Goal: Task Accomplishment & Management: Use online tool/utility

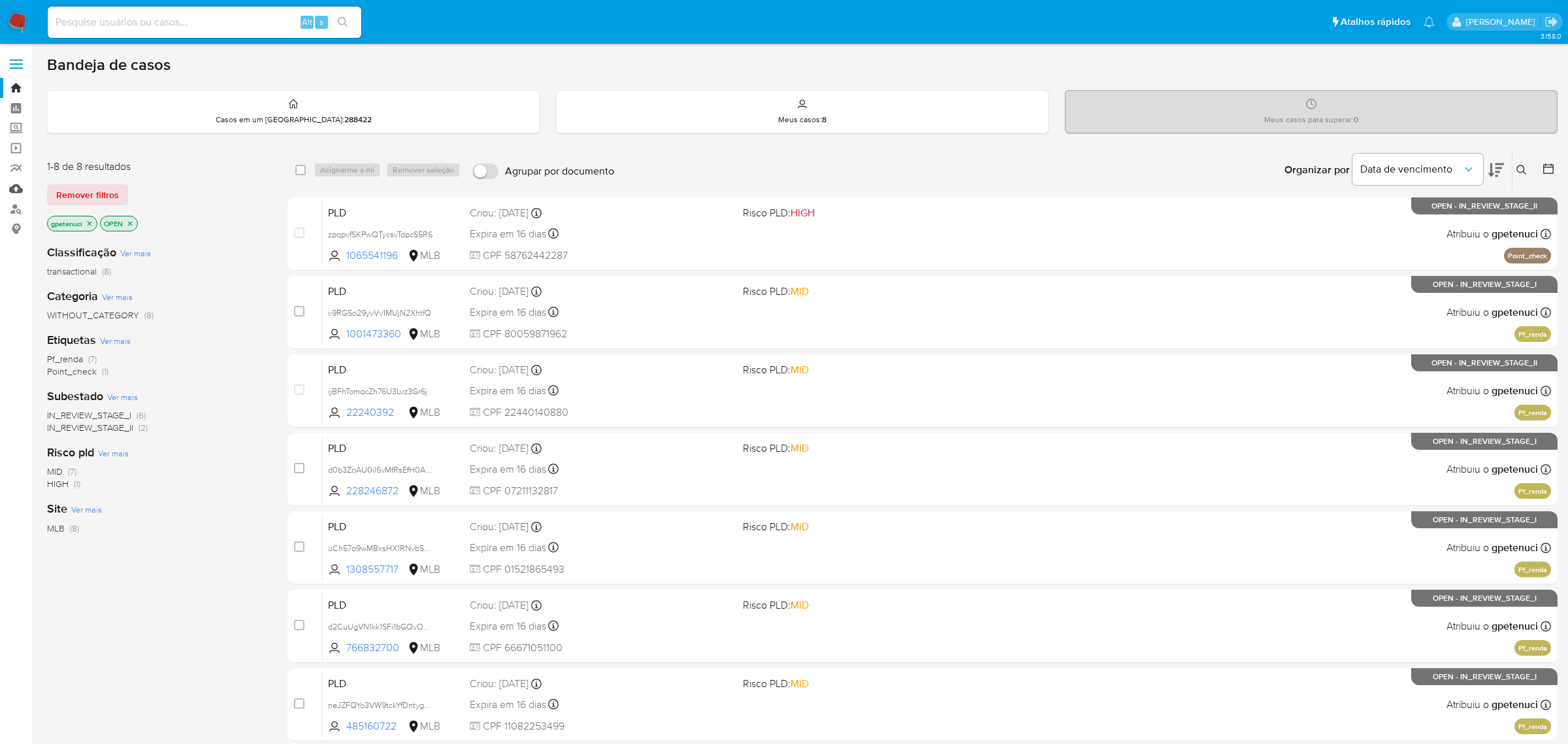
click at [26, 186] on link "Mulan" at bounding box center [77, 188] width 156 height 20
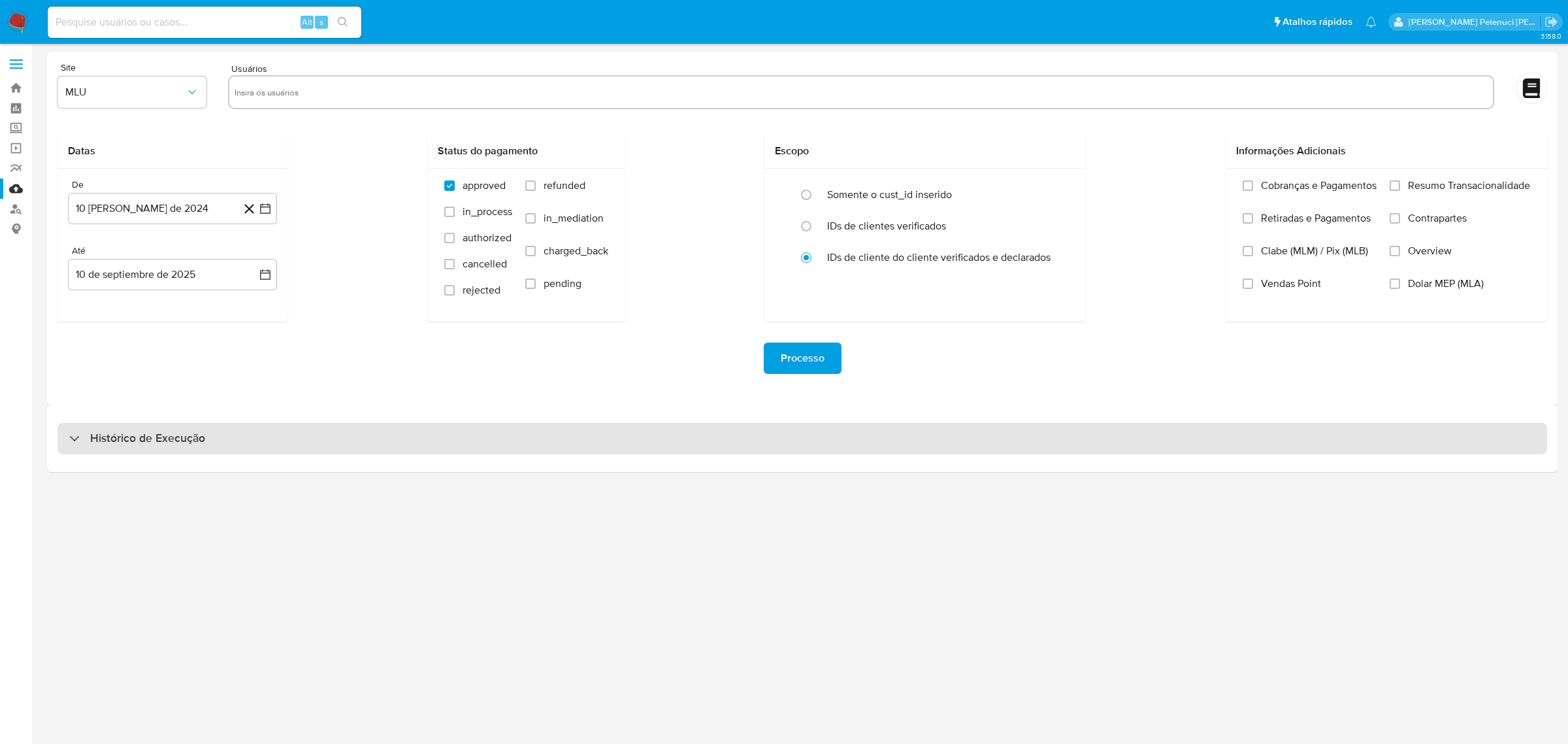
click at [161, 446] on div "Histórico de Execução" at bounding box center [801, 438] width 1489 height 31
select select "10"
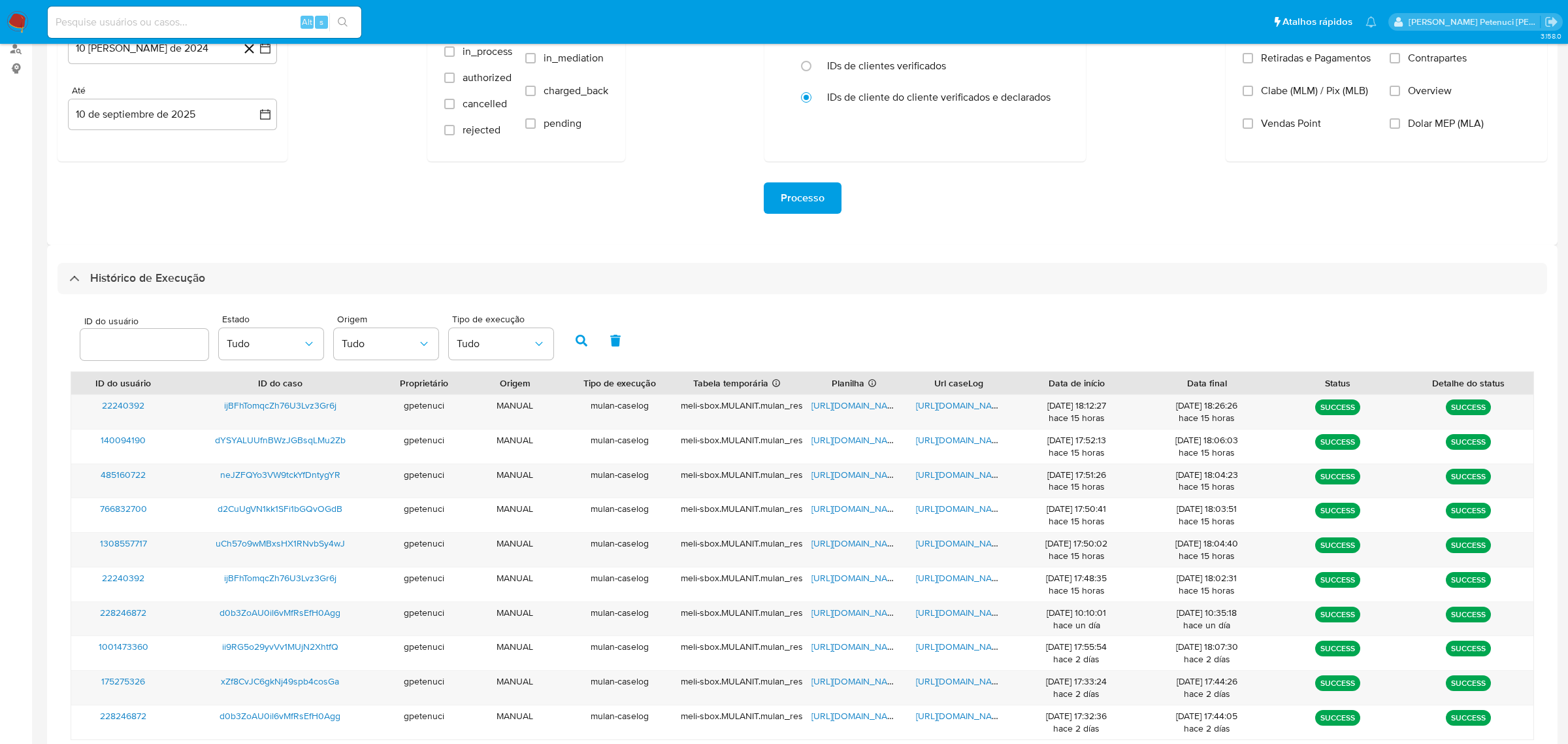
scroll to position [161, 0]
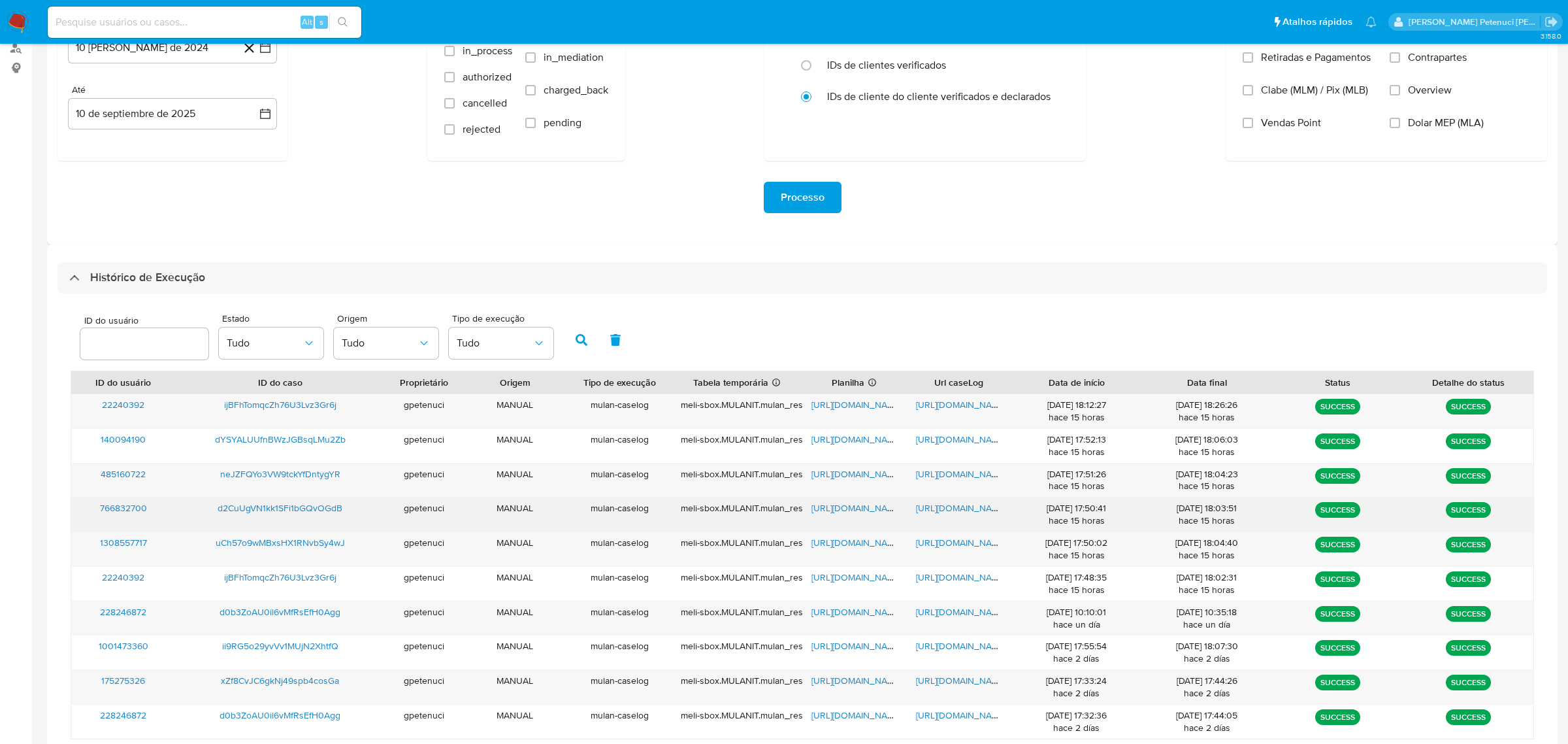
click at [827, 509] on span "https://docs.google.com/spreadsheets/d/1MqihMQA2XQzDcX0kgiawM3yd5Dav-tFEjHlBADi…" at bounding box center [856, 508] width 90 height 13
click at [947, 511] on span "https://docs.google.com/document/d/1Th03zTK1C_EWNmNkjH9baL-NLtVBDTbJWRL8zTwCzFI…" at bounding box center [961, 508] width 90 height 13
click at [330, 505] on span "d2CuUgVN1kk1SFi1bGQvOGdB" at bounding box center [280, 508] width 125 height 13
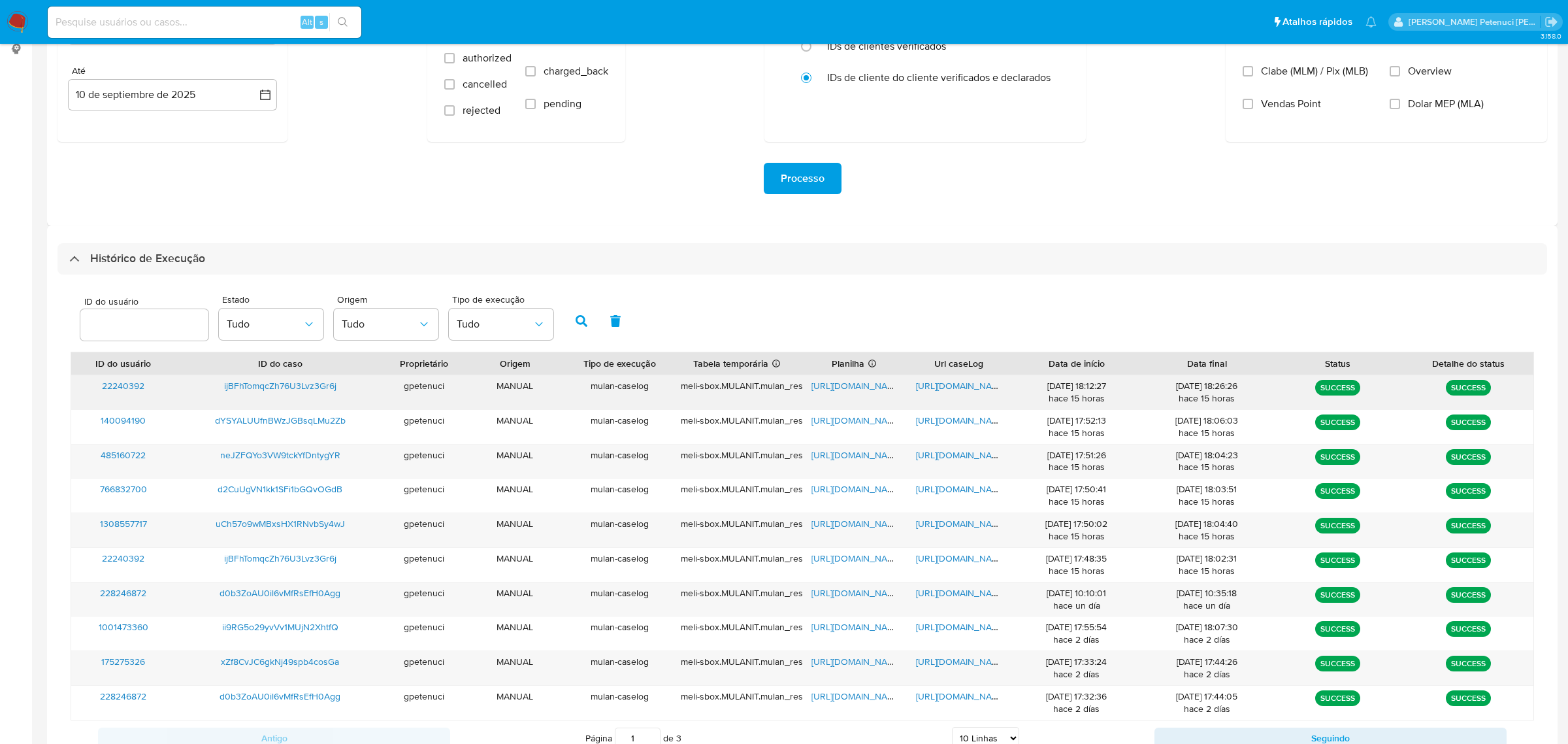
scroll to position [187, 0]
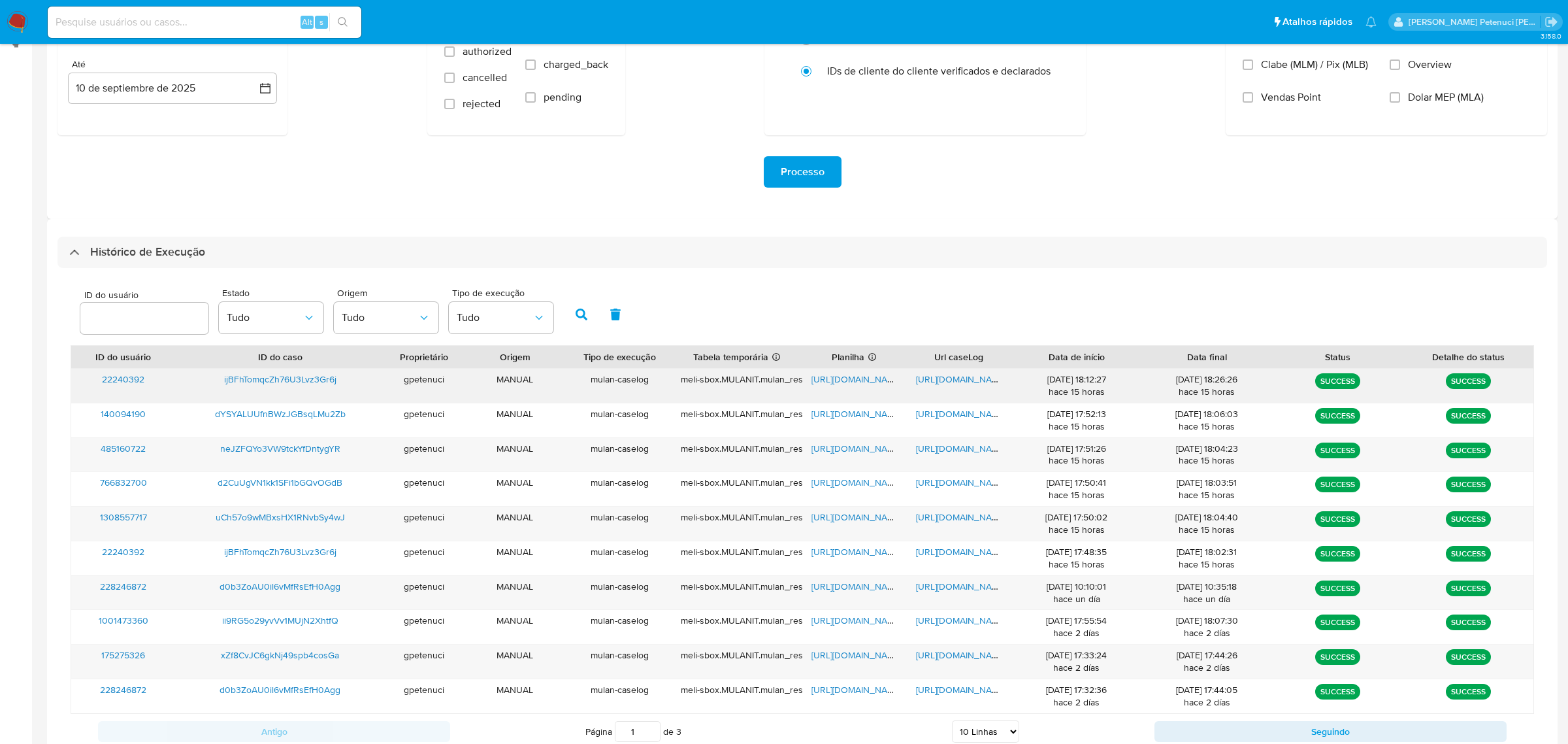
click at [323, 378] on span "ijBFhTomqcZh76U3Lvz3Gr6j" at bounding box center [280, 379] width 112 height 13
click at [869, 381] on span "[URL][DOMAIN_NAME]" at bounding box center [856, 379] width 90 height 13
click at [963, 377] on span "[URL][DOMAIN_NAME]" at bounding box center [961, 379] width 90 height 13
drag, startPoint x: 150, startPoint y: 6, endPoint x: 157, endPoint y: 9, distance: 7.6
click at [151, 5] on div "Alt s" at bounding box center [204, 22] width 313 height 36
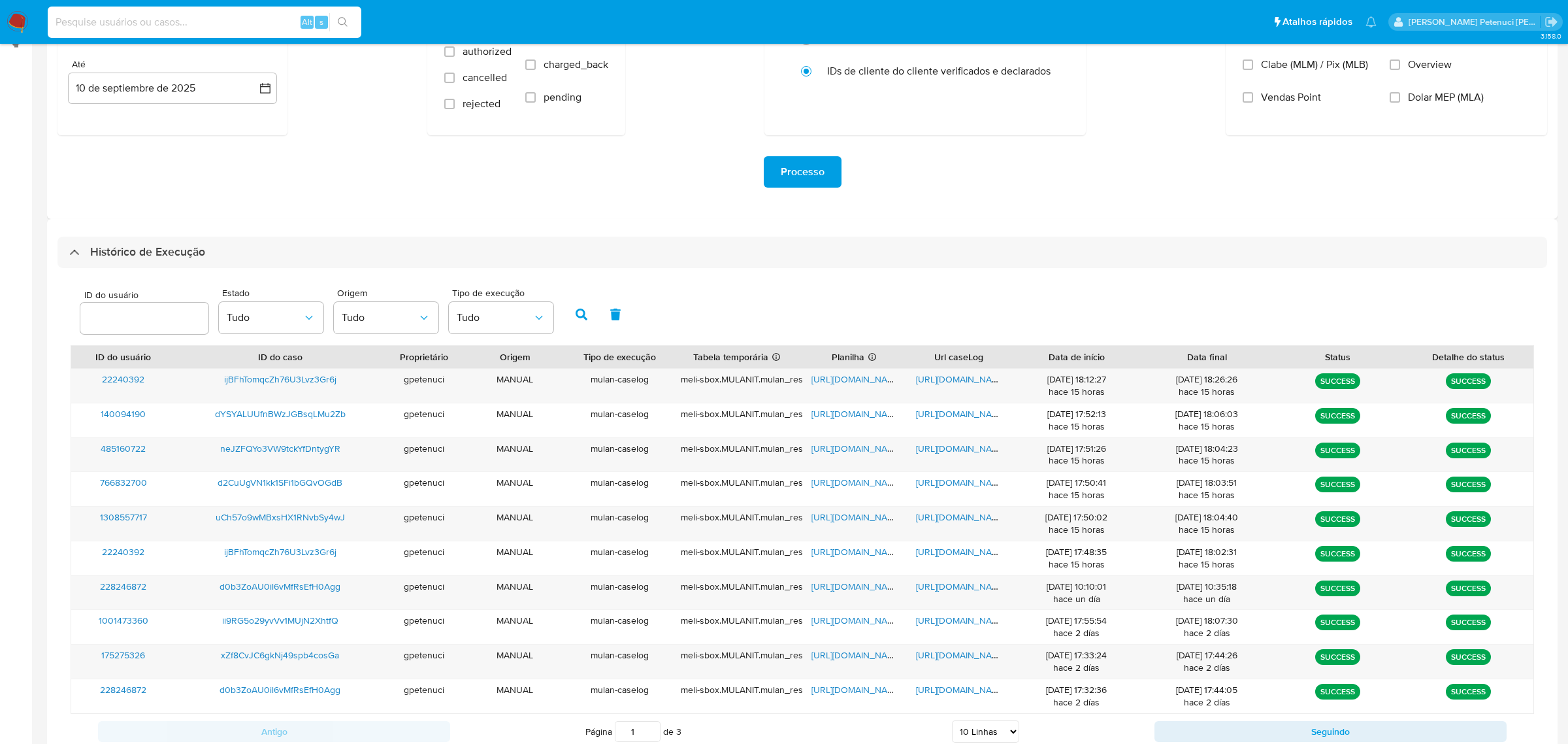
click at [179, 27] on input at bounding box center [204, 22] width 313 height 17
paste input "TP6DIWUbX63y4uFJcXAC8X2N"
type input "TP6DIWUbX63y4uFJcXAC8X2N"
click at [345, 22] on icon "search-icon" at bounding box center [343, 22] width 10 height 10
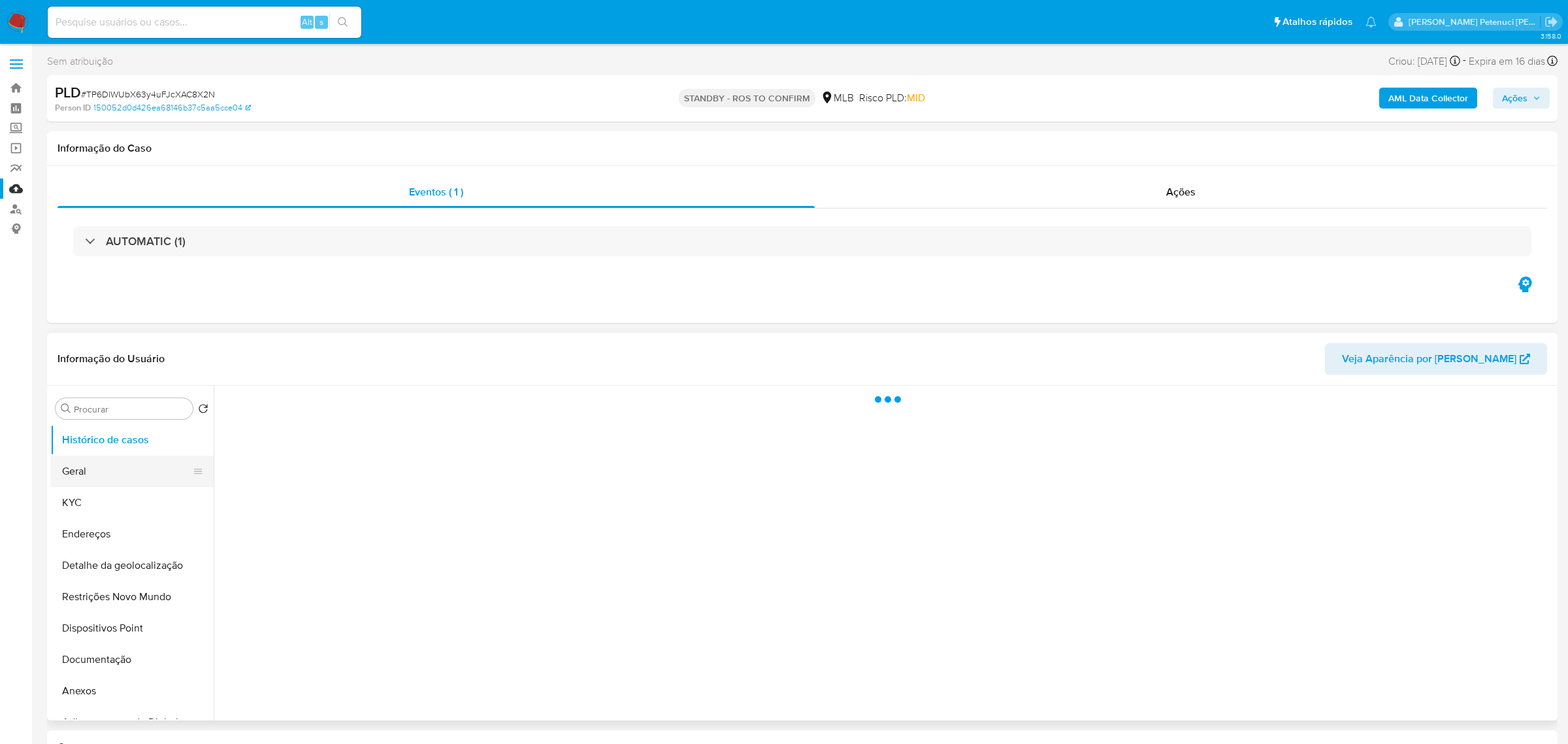
click at [87, 479] on button "Geral" at bounding box center [126, 471] width 153 height 31
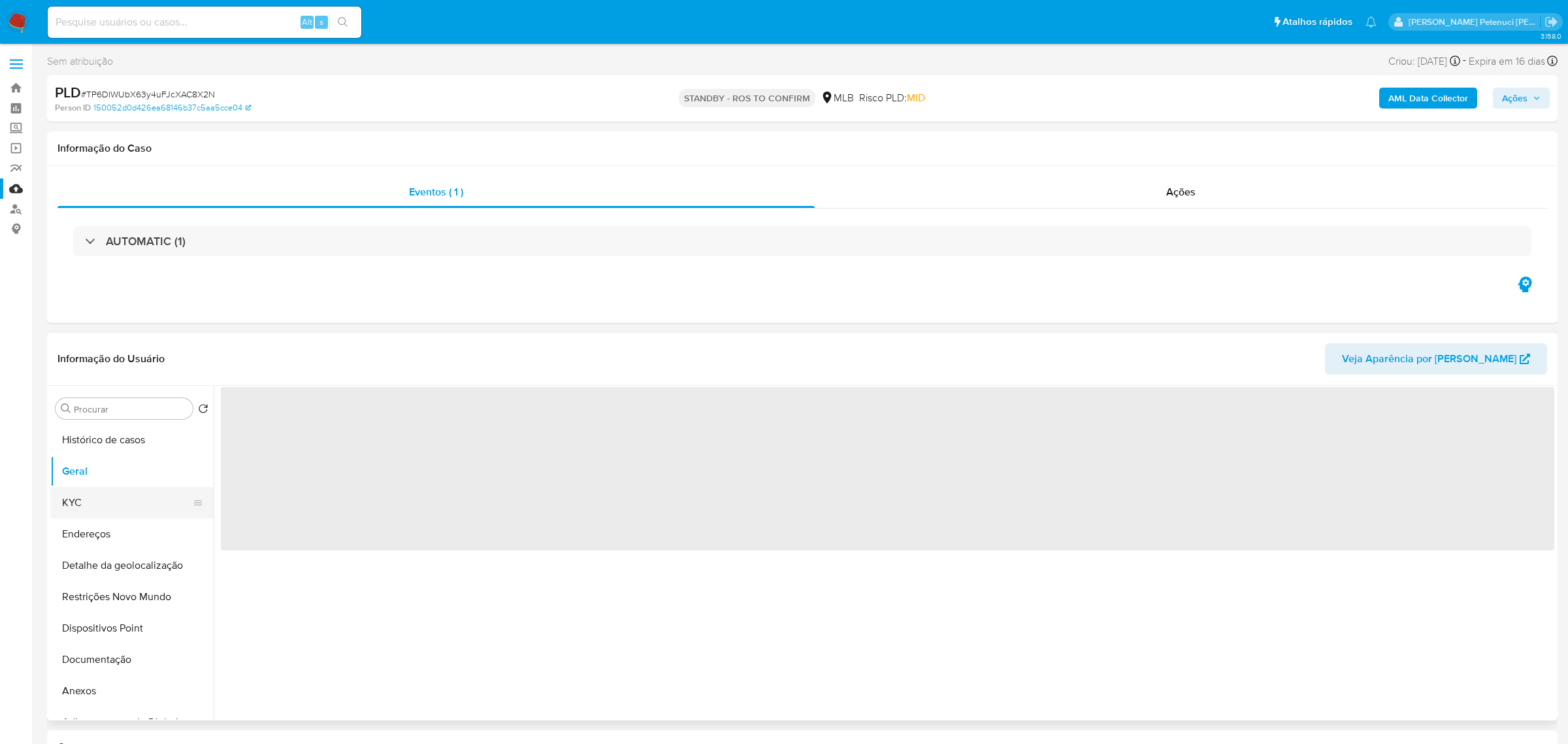
click at [96, 512] on button "KYC" at bounding box center [126, 502] width 153 height 31
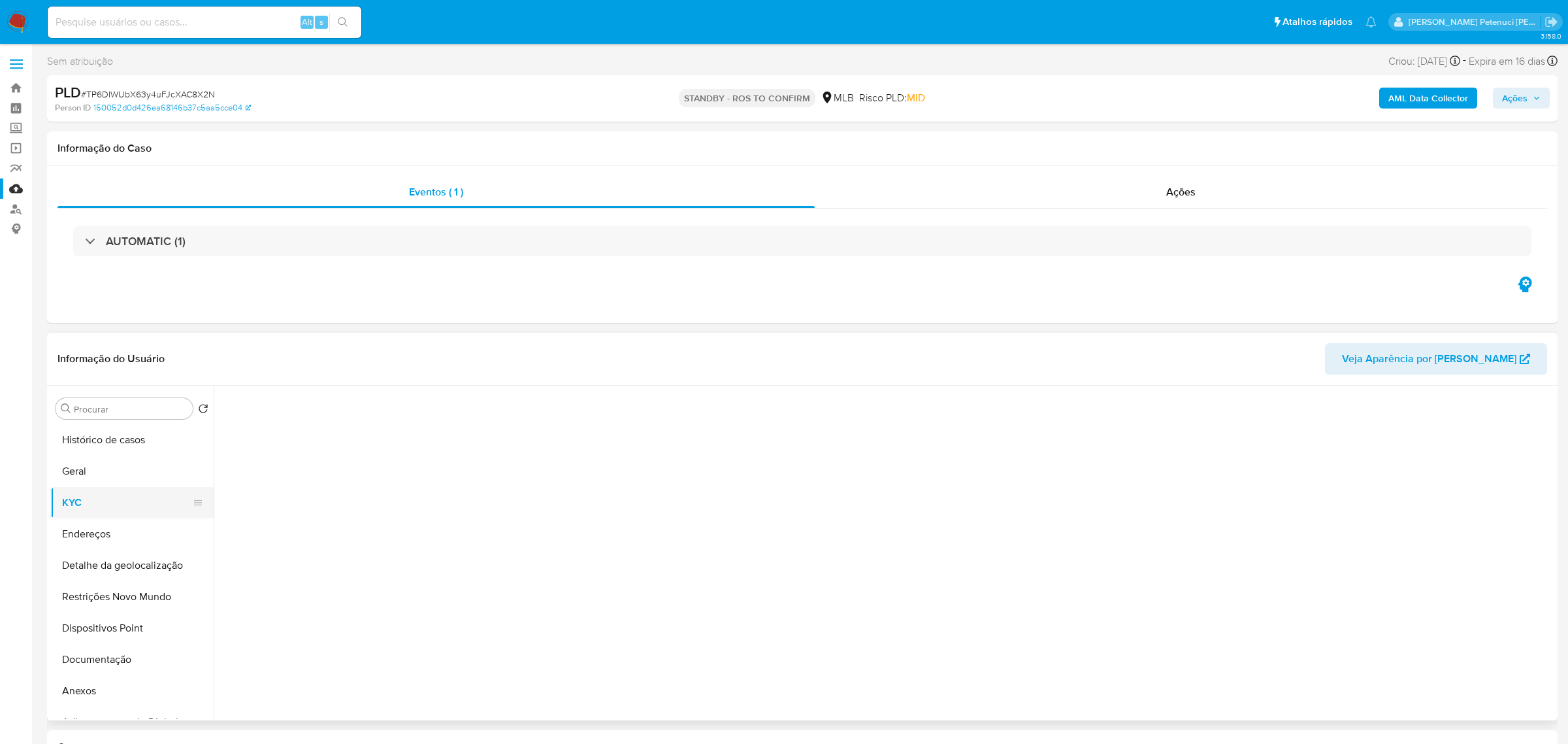
select select "10"
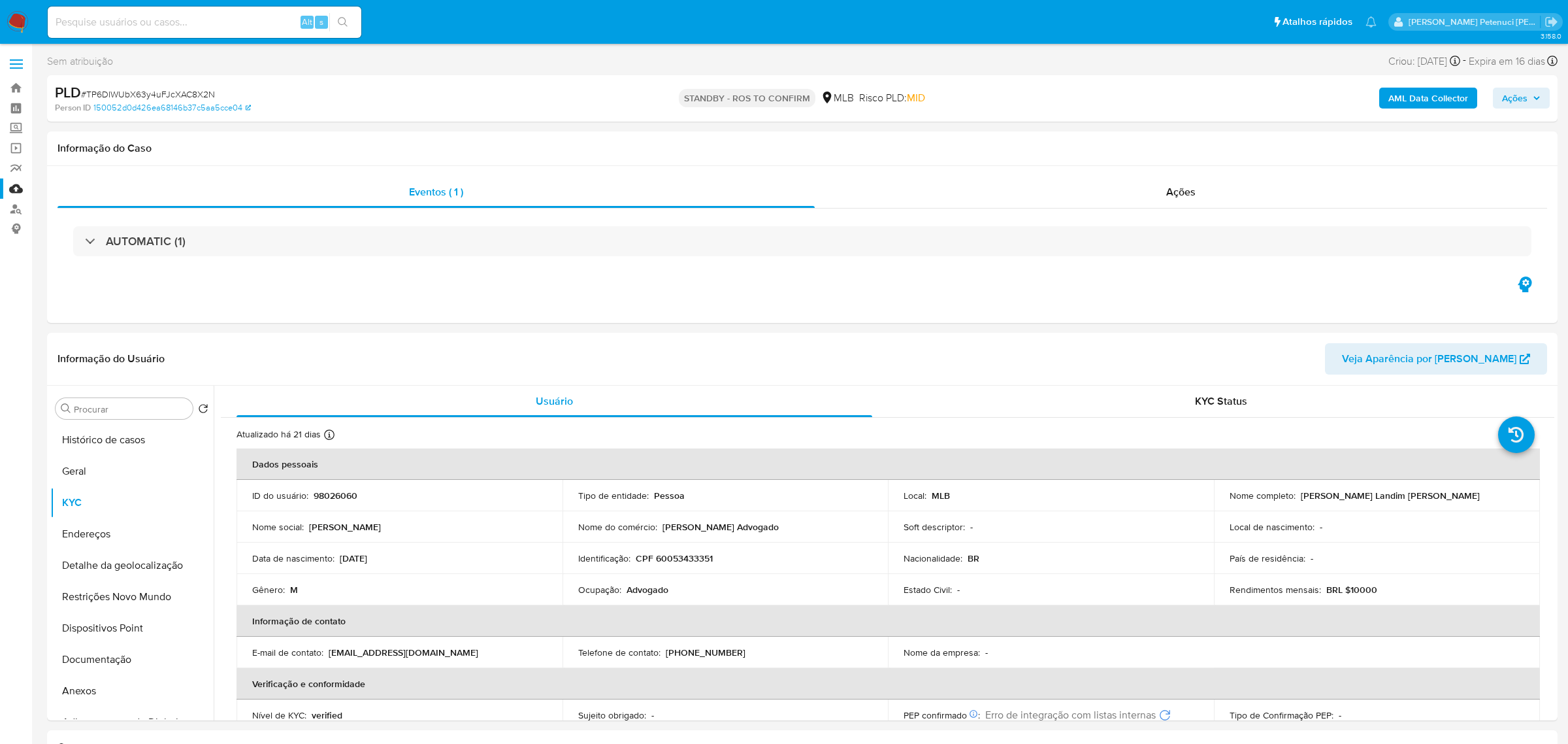
click at [239, 30] on div "Alt s" at bounding box center [204, 22] width 313 height 31
click at [236, 15] on input at bounding box center [204, 22] width 313 height 17
paste input "O5Sifl9P3LKtK6BDyp9zH8iu"
type input "O5Sifl9P3LKtK6BDyp9zH8iu"
click at [353, 18] on button "search-icon" at bounding box center [343, 22] width 27 height 18
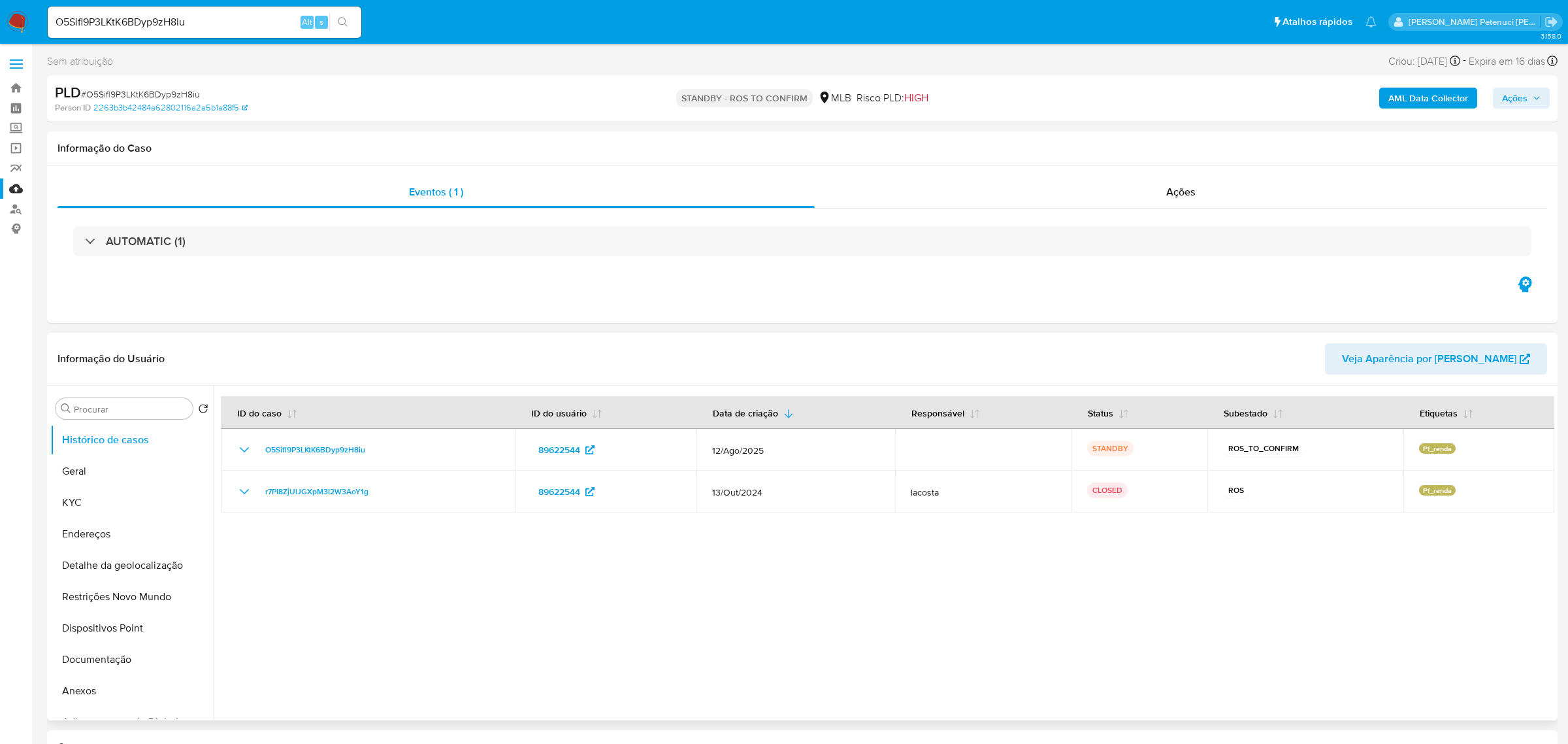
select select "10"
click at [77, 512] on button "KYC" at bounding box center [126, 502] width 153 height 31
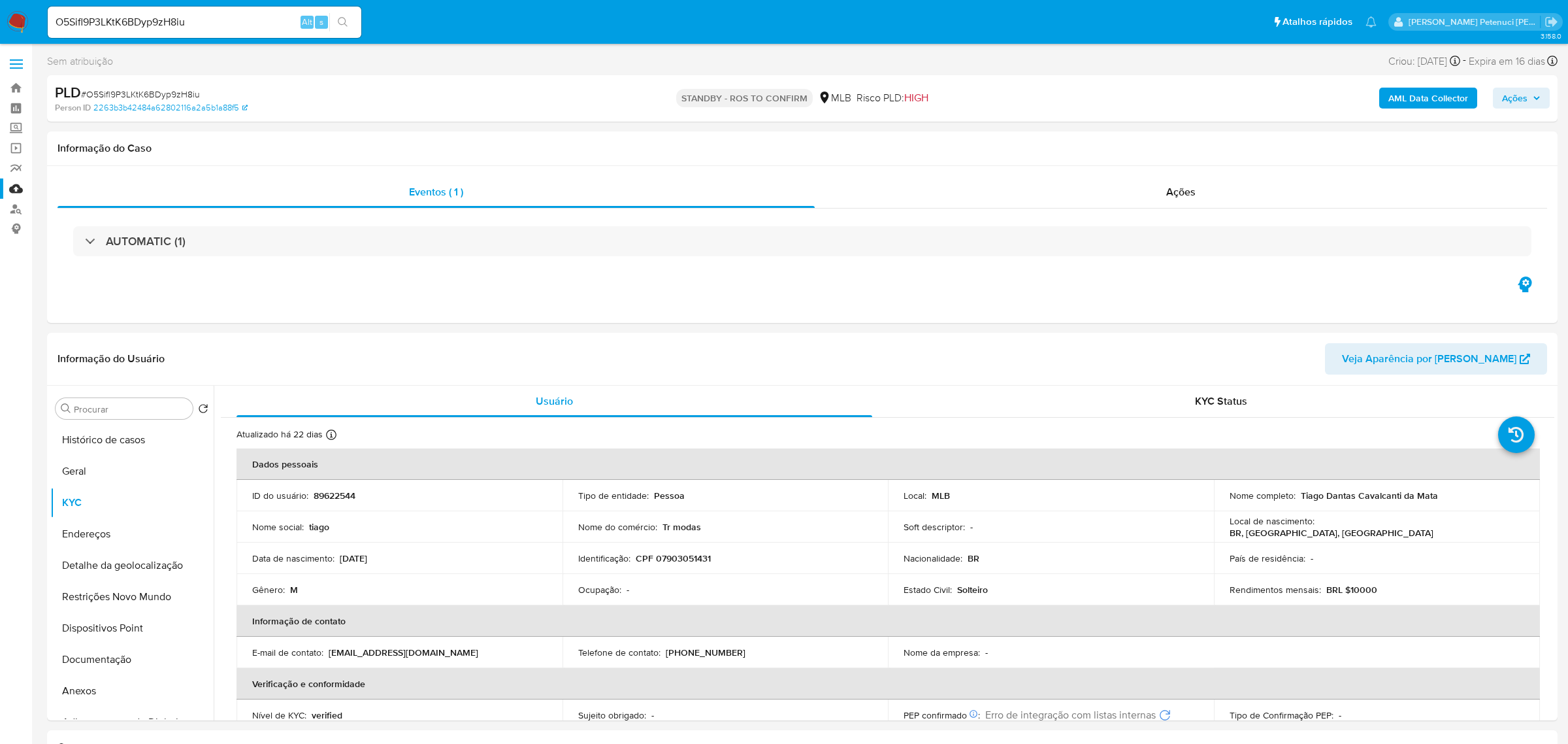
click at [153, 22] on input "O5Sifl9P3LKtK6BDyp9zH8iu" at bounding box center [204, 22] width 313 height 17
paste input "qvE5AtXsU5lqZT4wTBHuascq"
type input "qvE5AtXsU5lqZT4wTBHuascq"
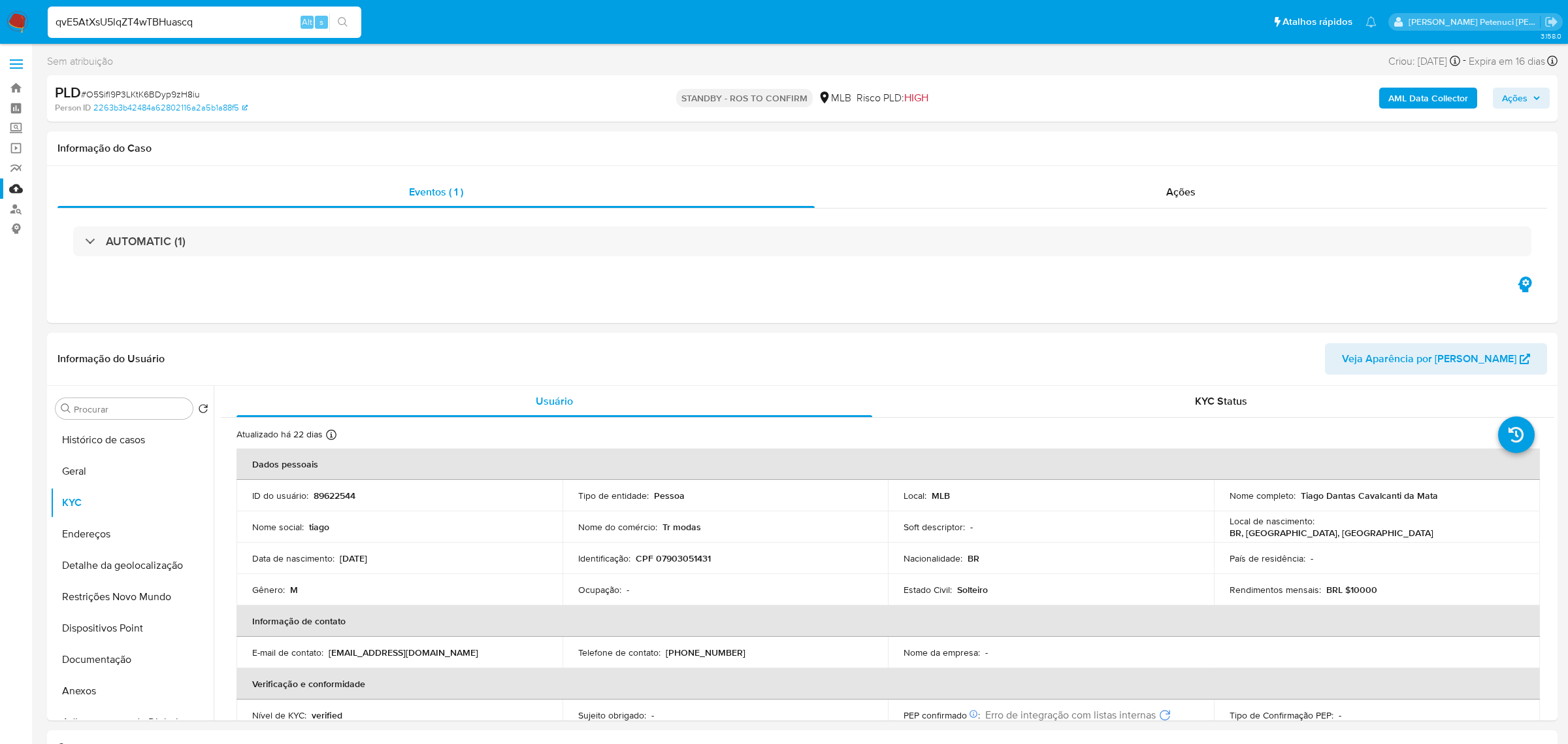
click at [348, 11] on div "qvE5AtXsU5lqZT4wTBHuascq Alt s" at bounding box center [204, 22] width 313 height 31
click at [342, 21] on icon "search-icon" at bounding box center [343, 22] width 10 height 10
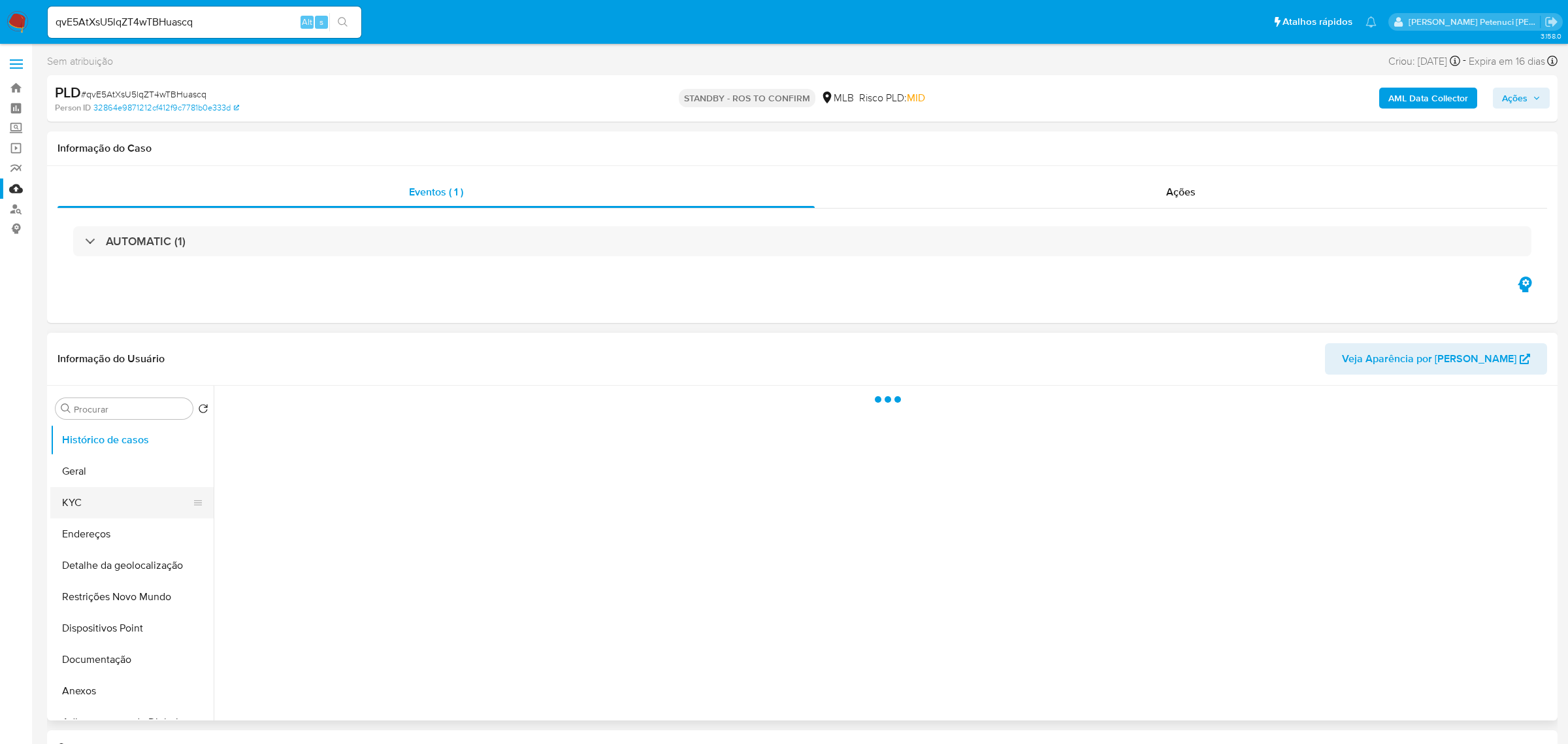
click at [149, 515] on button "KYC" at bounding box center [126, 502] width 153 height 31
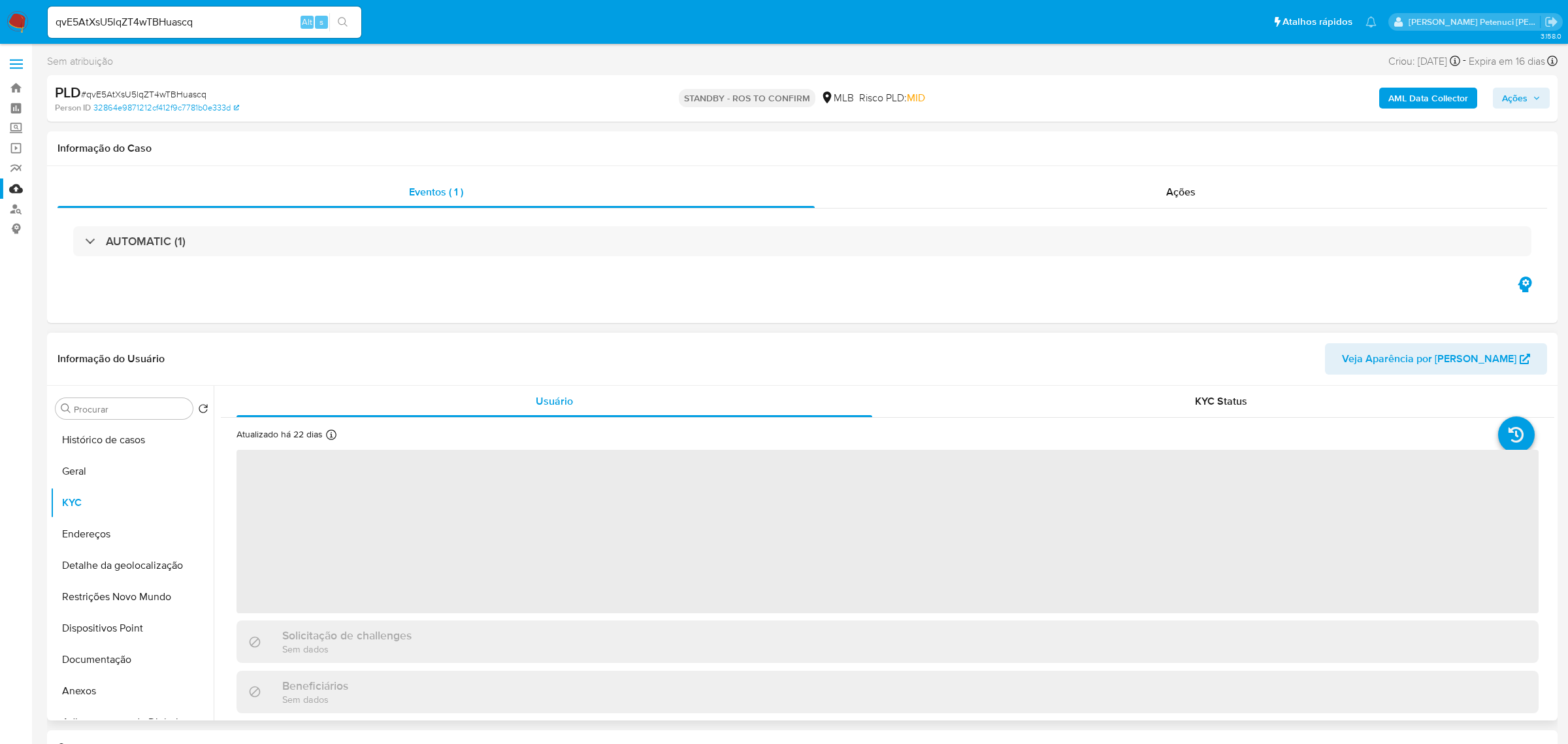
select select "10"
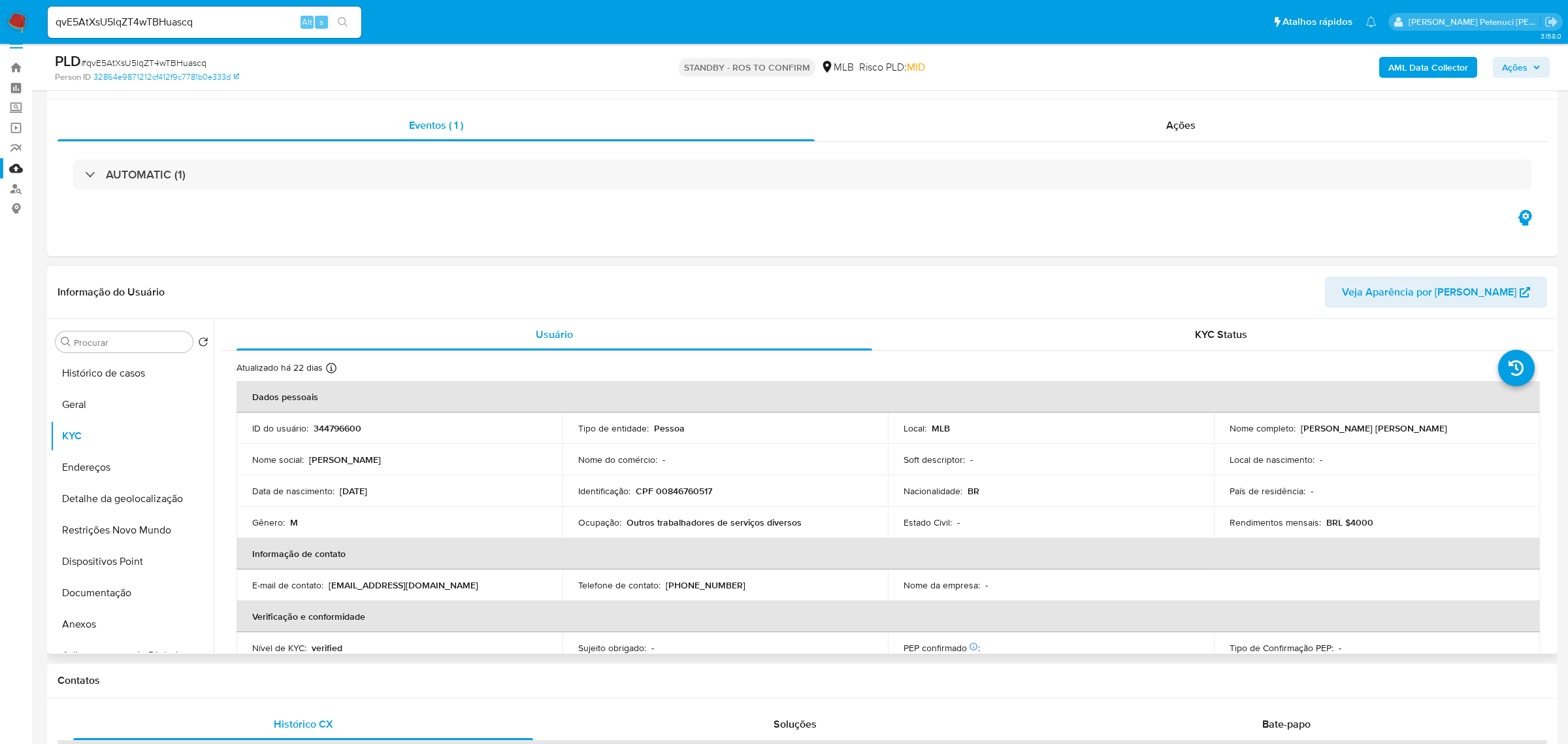
scroll to position [86, 0]
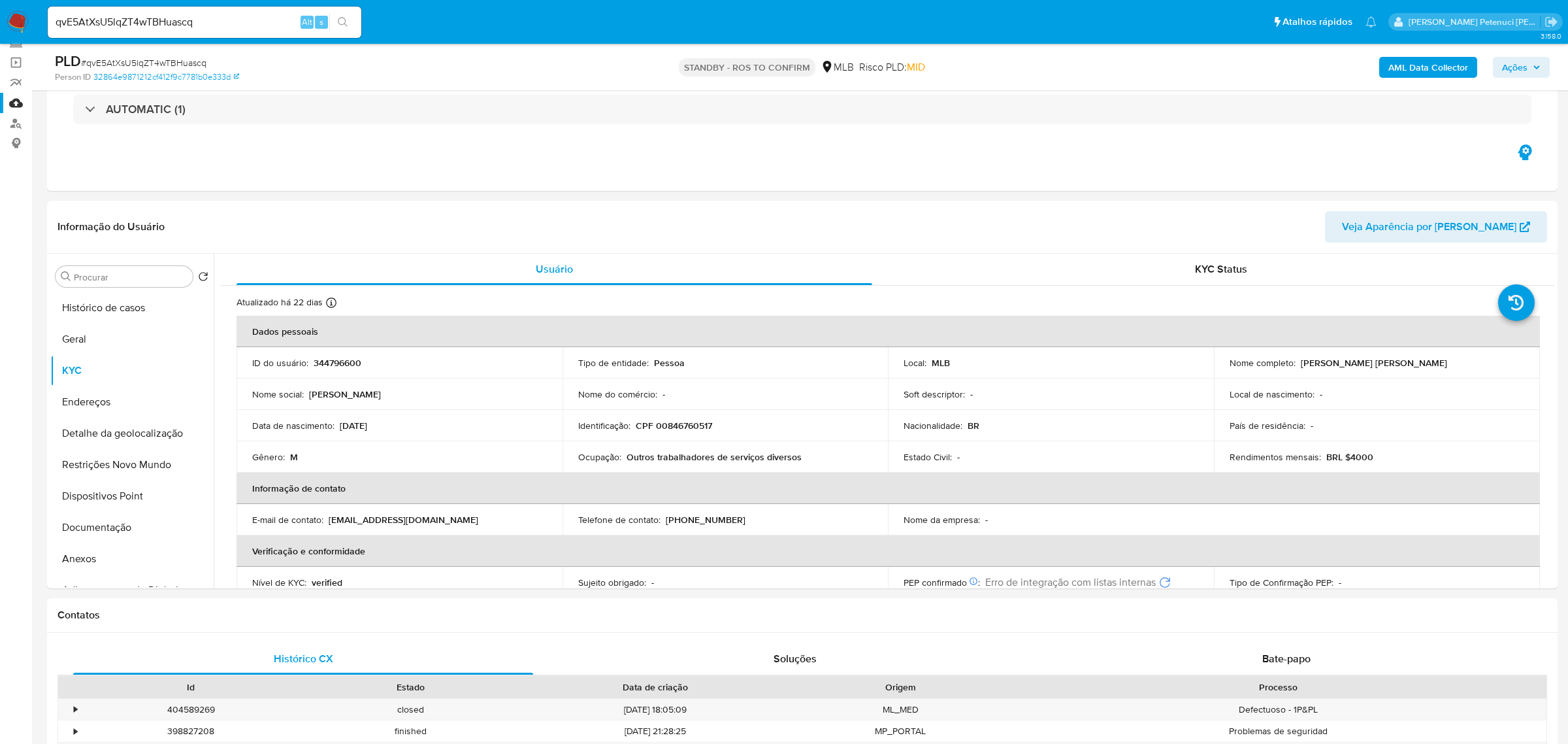
click at [179, 24] on input "qvE5AtXsU5lqZT4wTBHuascq" at bounding box center [204, 22] width 313 height 17
click at [181, 24] on input "qvE5AtXsU5lqZT4wTBHuascq" at bounding box center [204, 22] width 313 height 17
paste input "f1OQlCdEGTy44npFJPEr2gOV"
type input "f1OQlCdEGTy44npFJPEr2gOV"
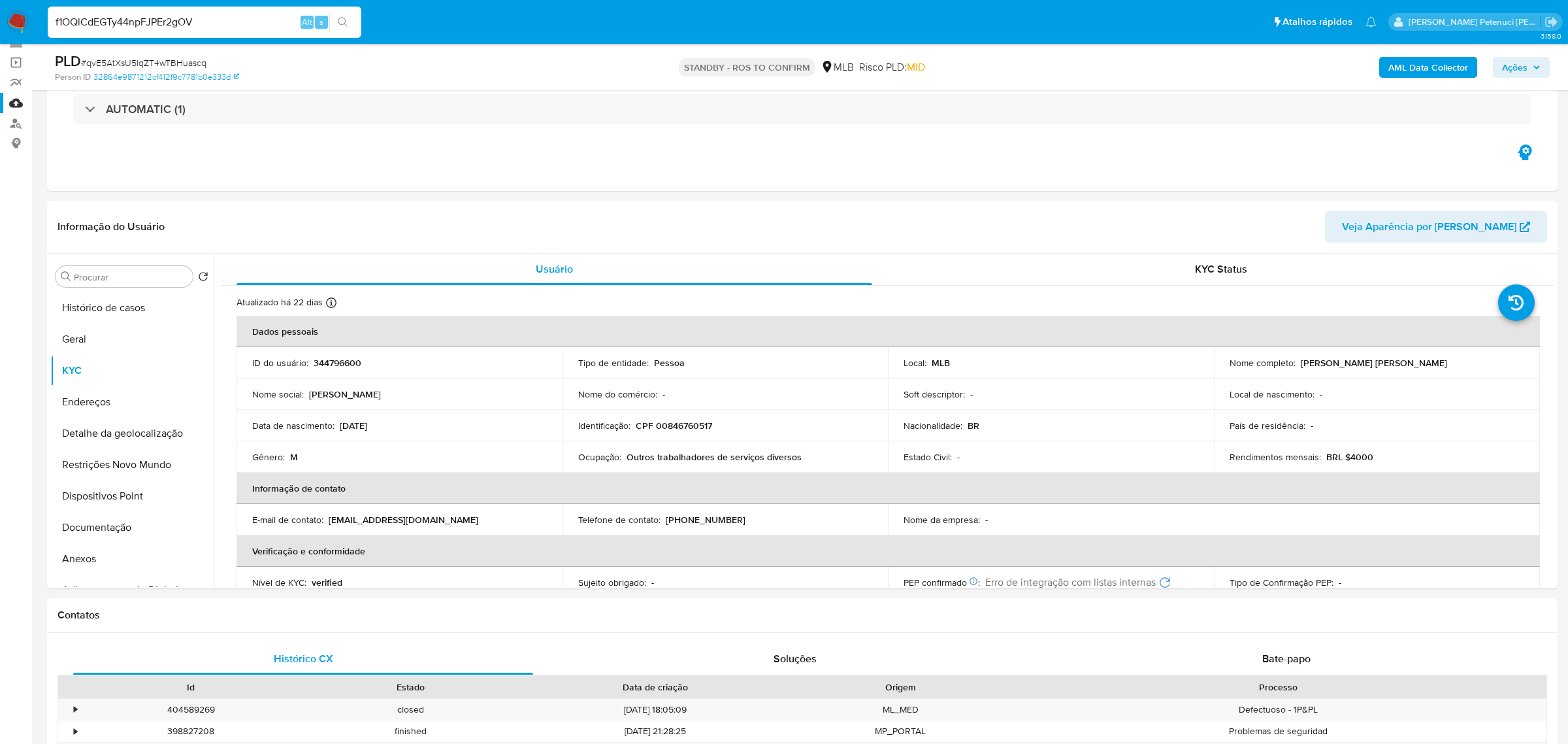
click at [344, 25] on icon "search-icon" at bounding box center [343, 22] width 10 height 10
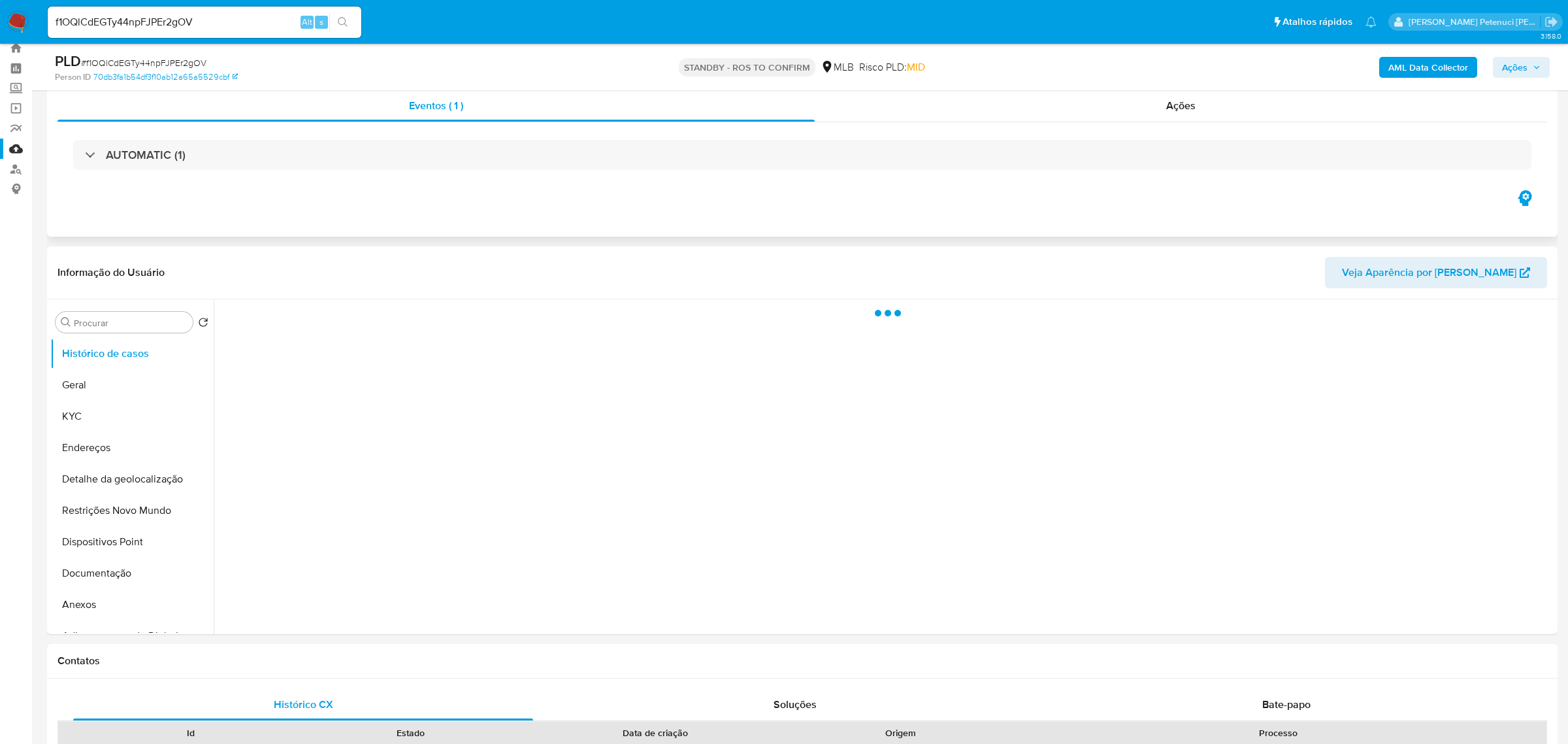
scroll to position [43, 0]
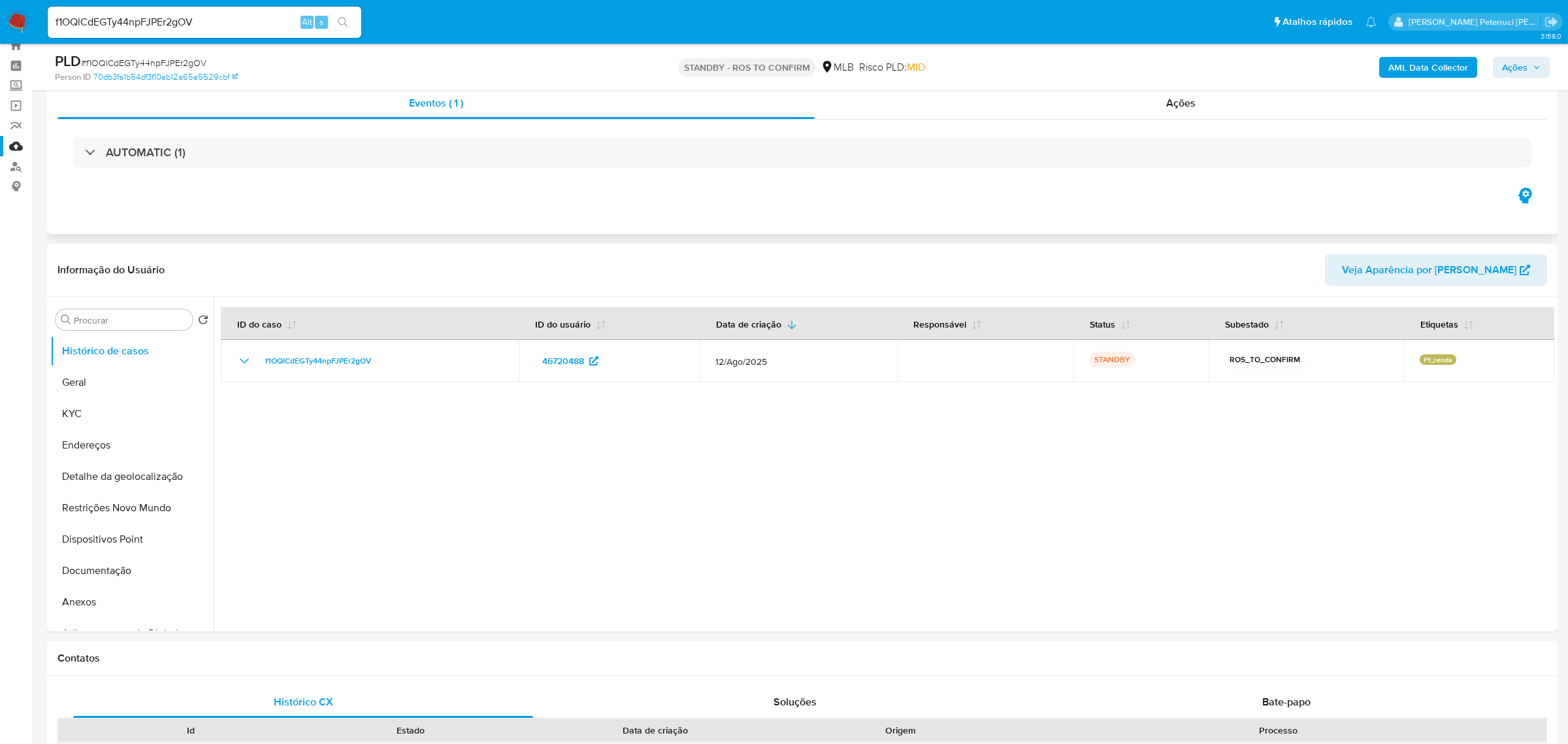
select select "10"
click at [110, 410] on button "KYC" at bounding box center [126, 414] width 153 height 31
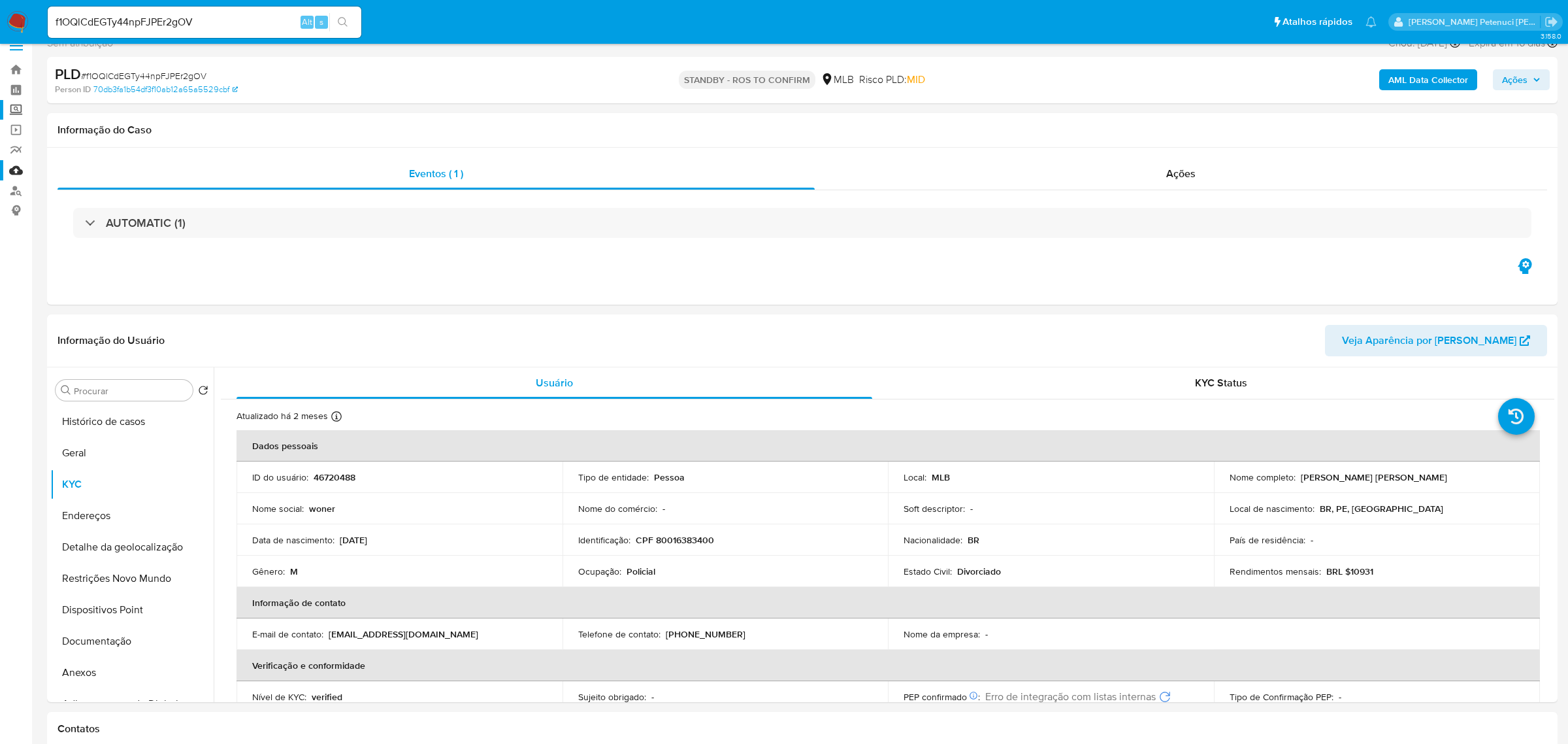
scroll to position [17, 0]
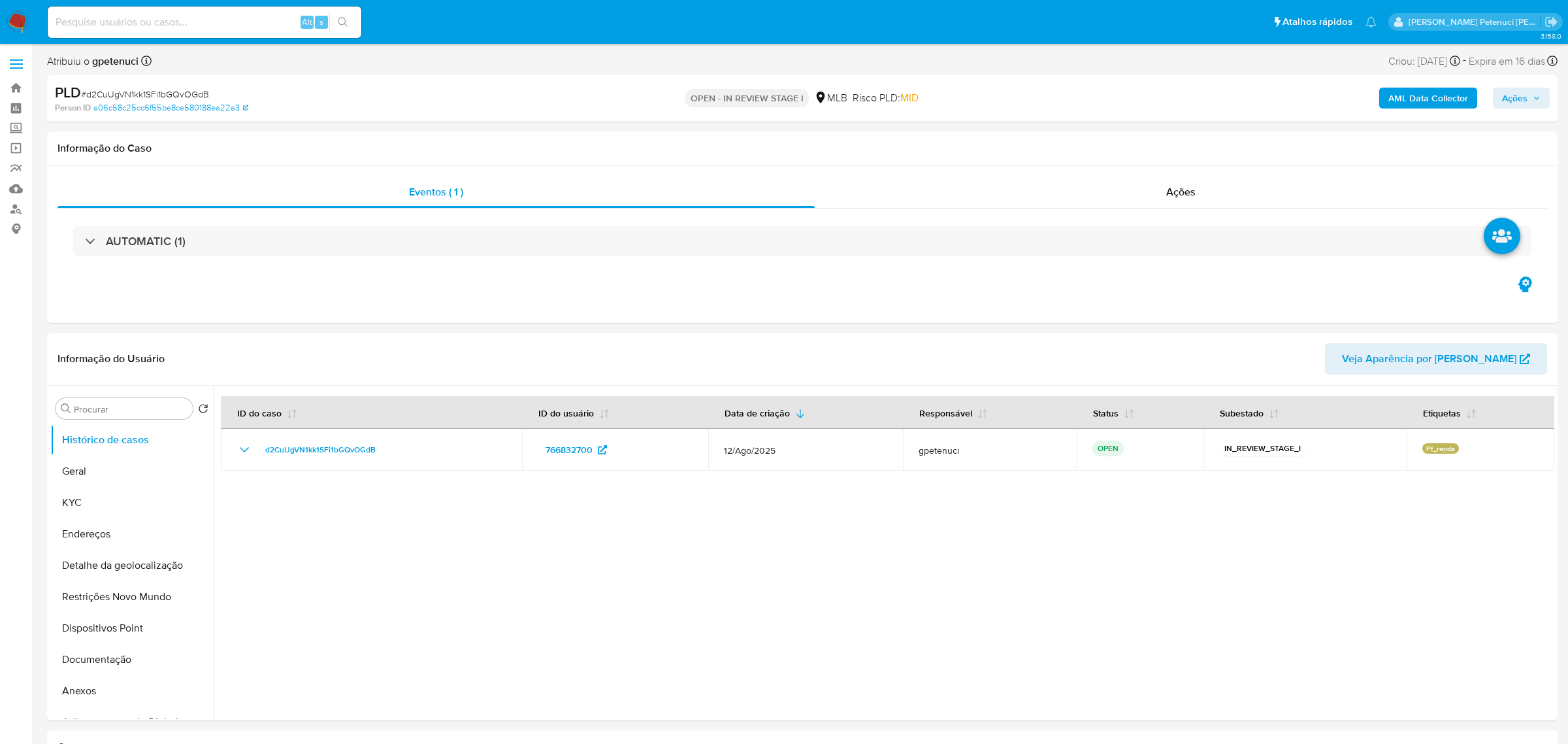
select select "10"
click at [98, 471] on button "Geral" at bounding box center [126, 471] width 153 height 31
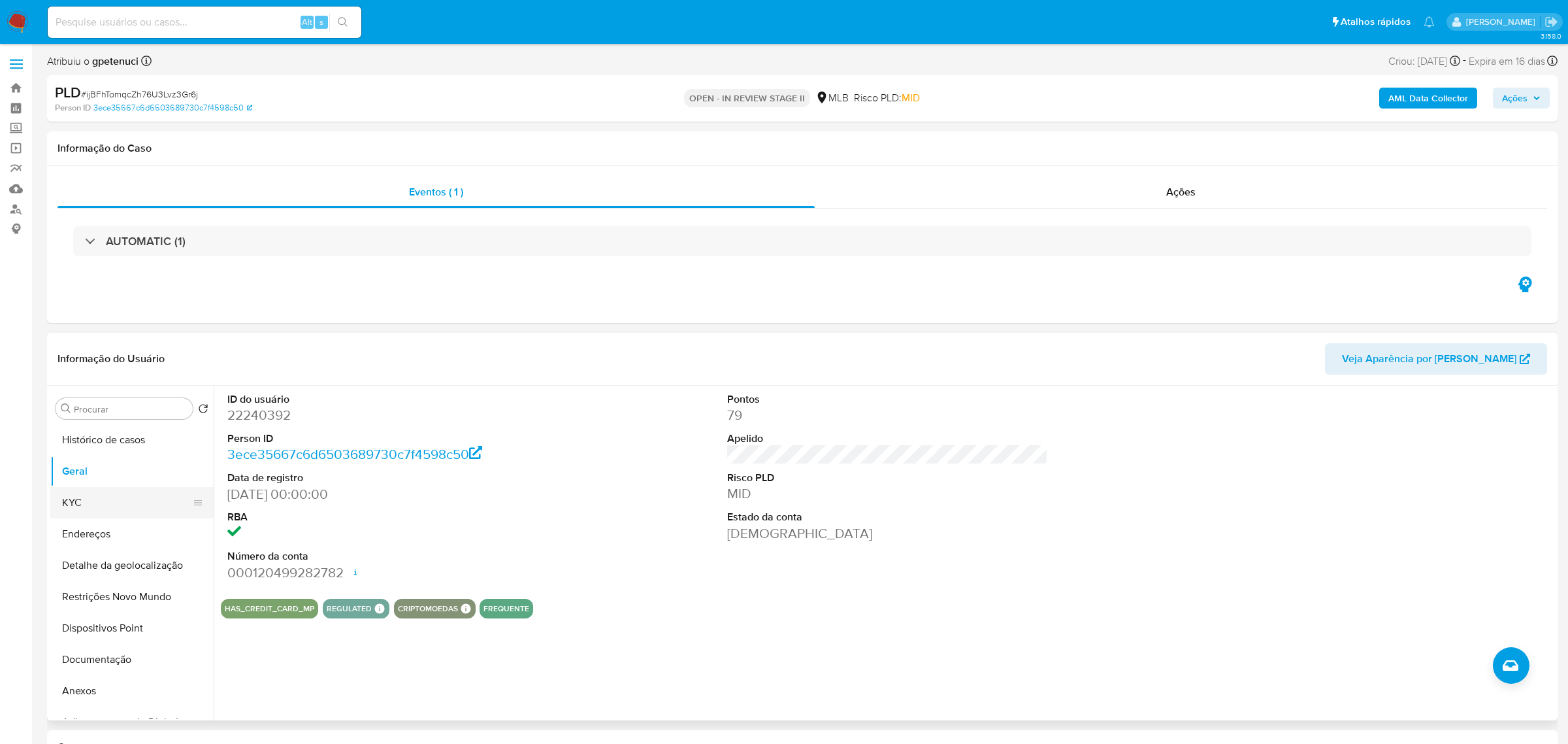
click at [109, 499] on button "KYC" at bounding box center [126, 502] width 153 height 31
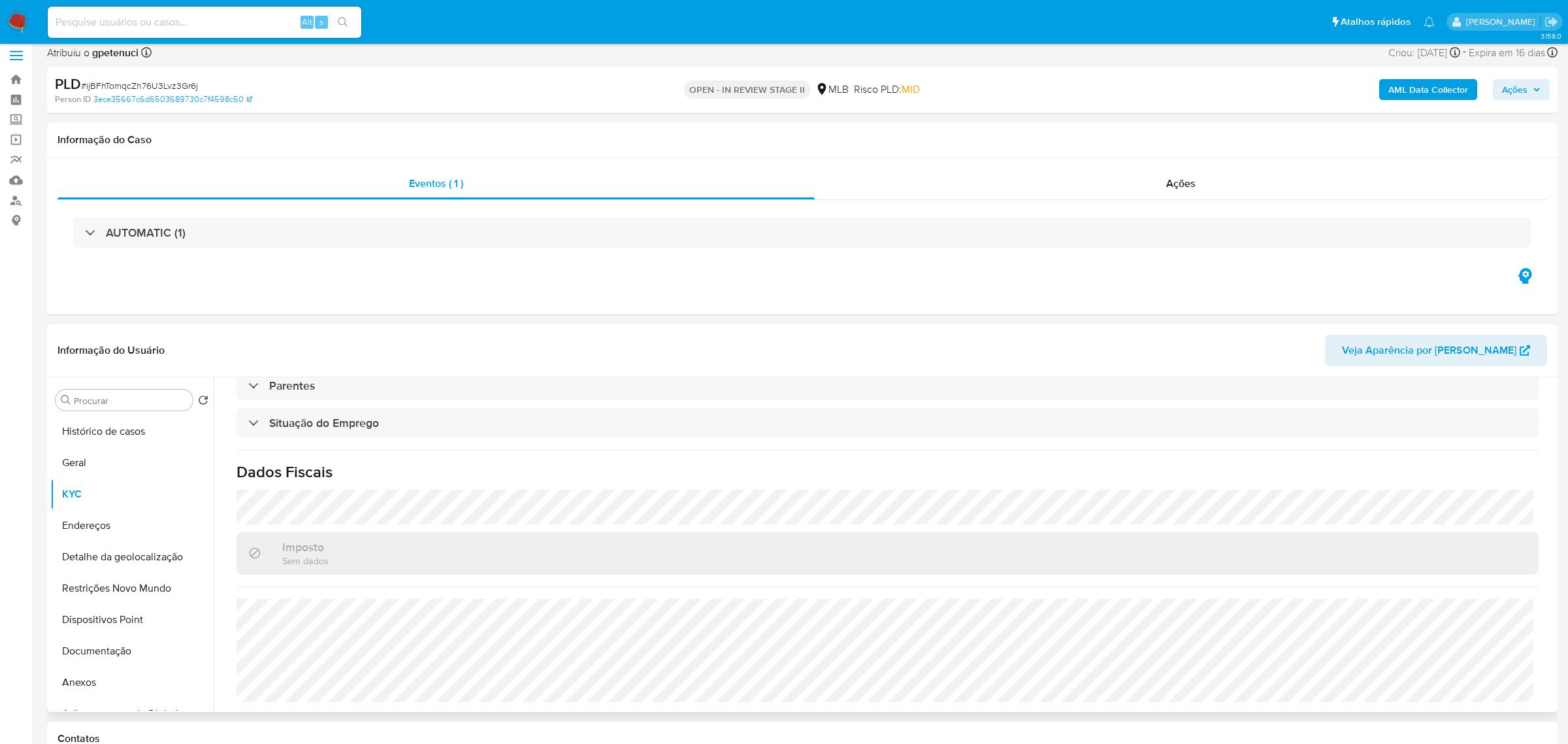
scroll to position [16, 0]
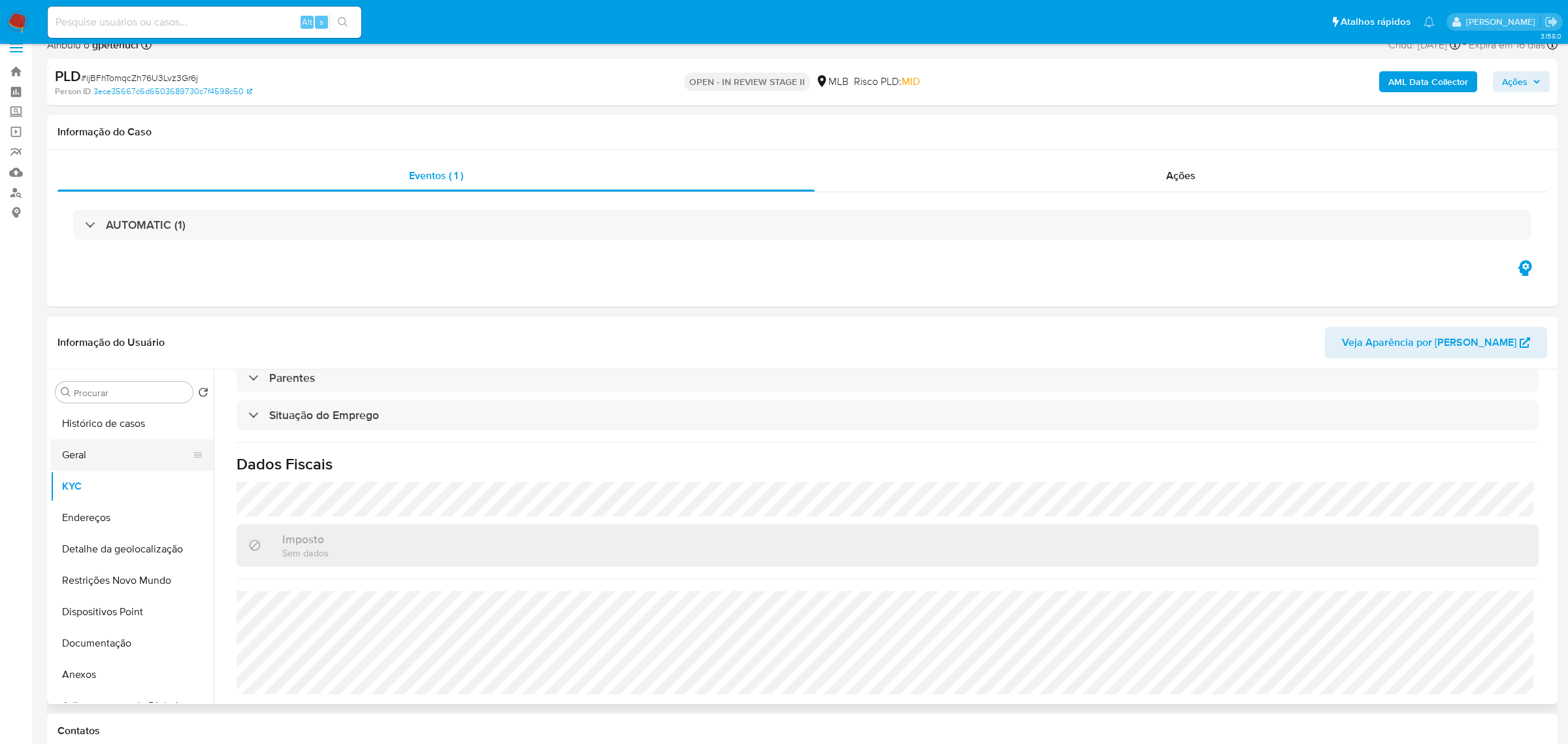
click at [89, 457] on button "Geral" at bounding box center [126, 455] width 153 height 31
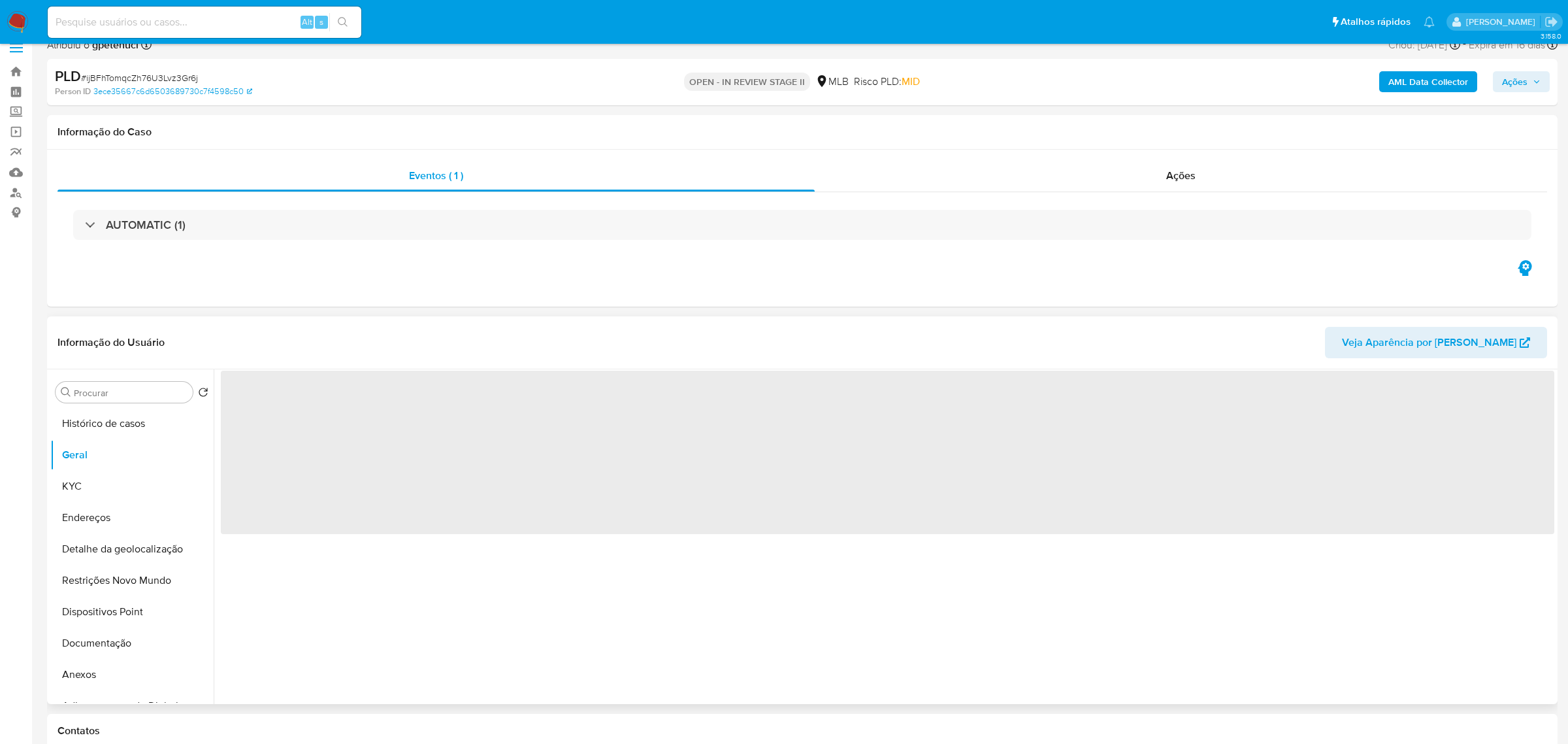
scroll to position [0, 0]
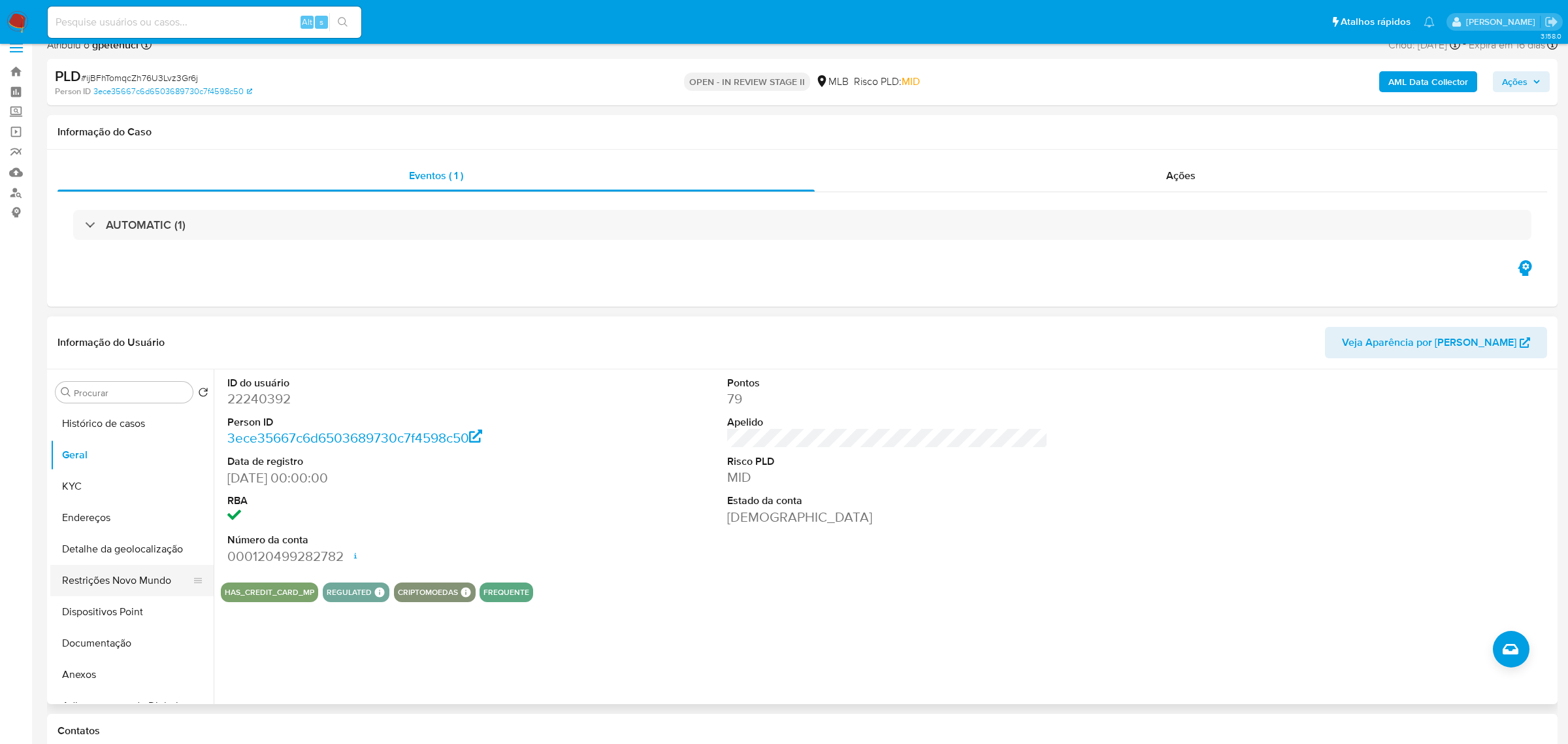
click at [114, 583] on button "Restrições Novo Mundo" at bounding box center [126, 580] width 153 height 31
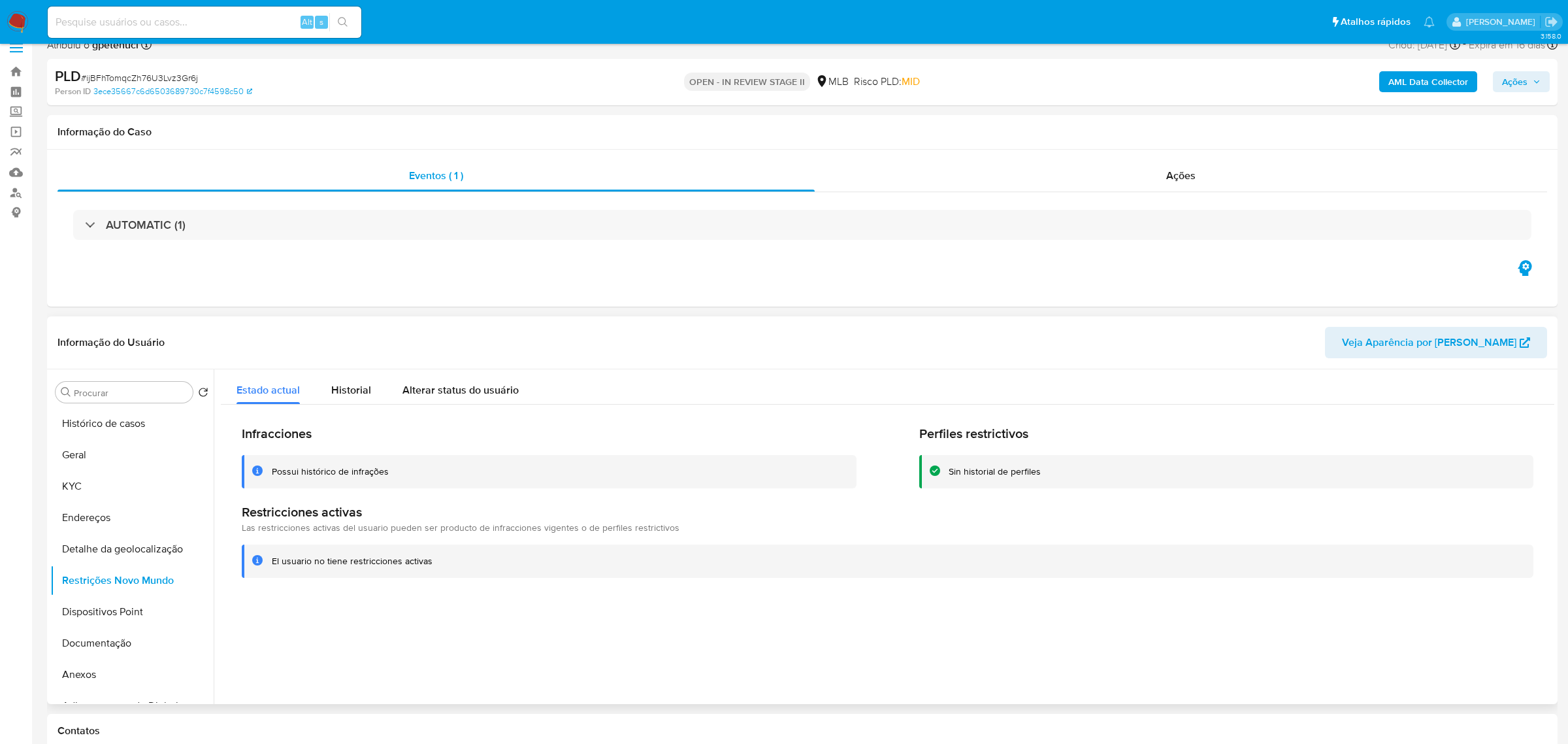
click at [1191, 690] on div at bounding box center [884, 537] width 1340 height 335
click at [94, 620] on button "Dispositivos Point" at bounding box center [126, 611] width 153 height 31
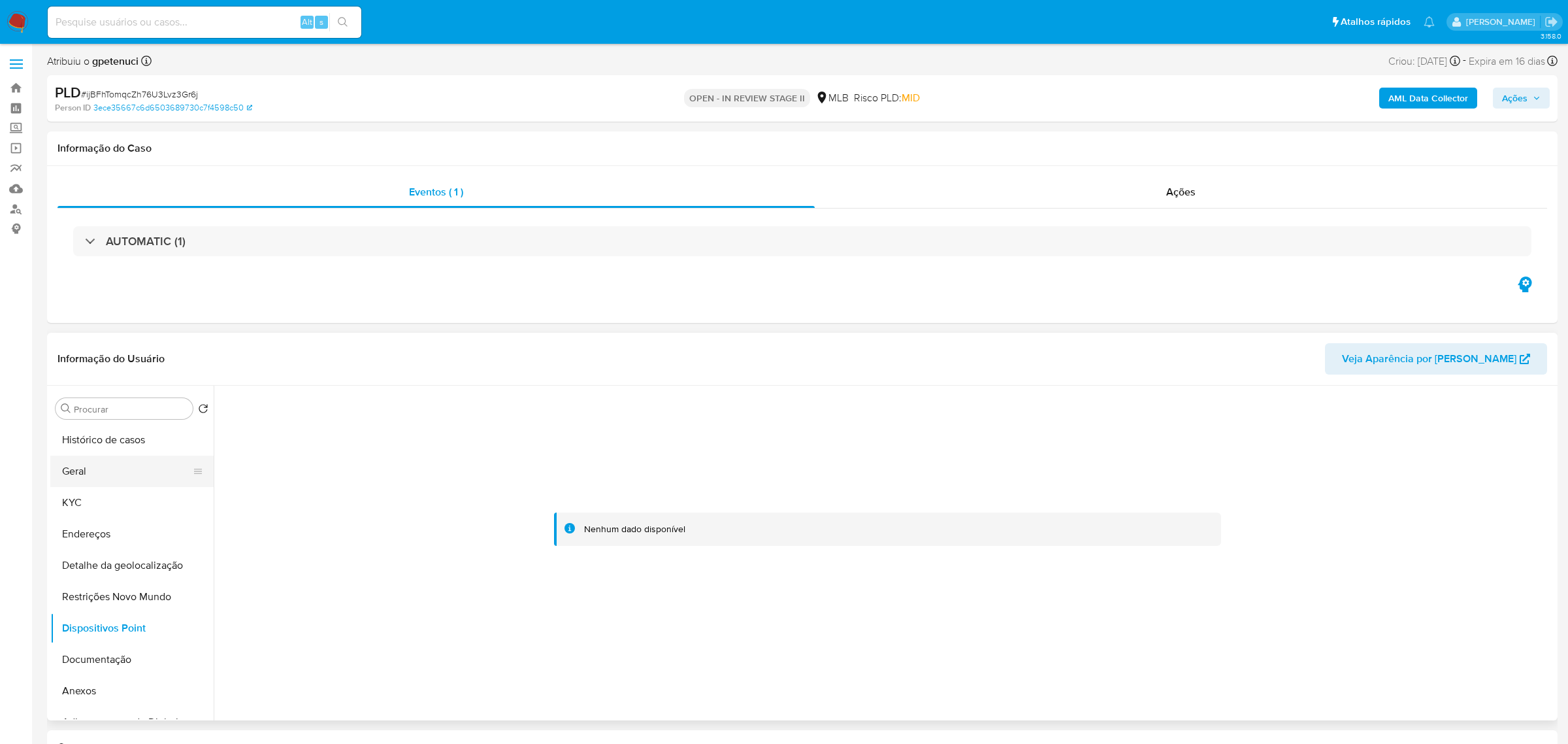
click at [98, 474] on button "Geral" at bounding box center [126, 471] width 153 height 31
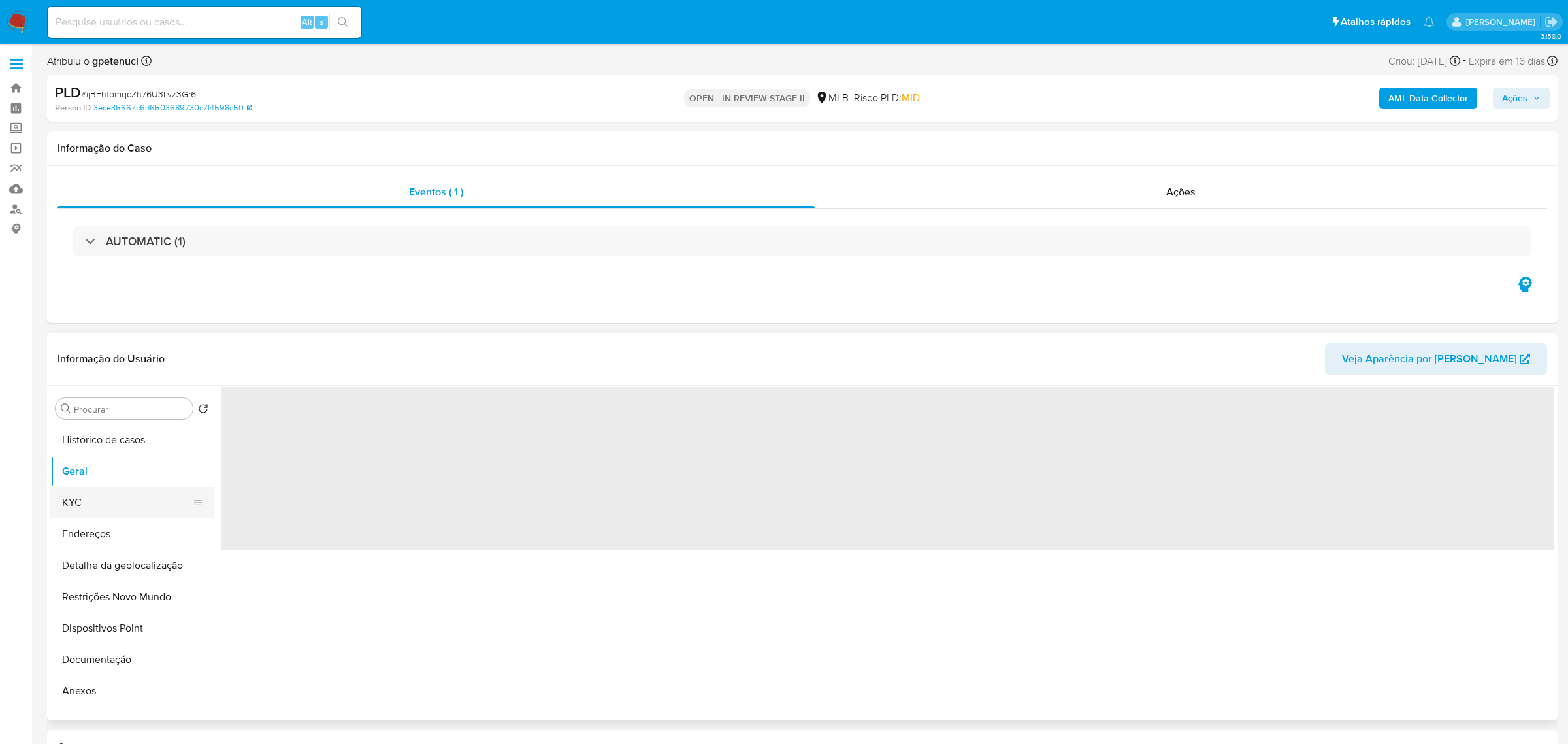
click at [111, 513] on button "KYC" at bounding box center [126, 502] width 153 height 31
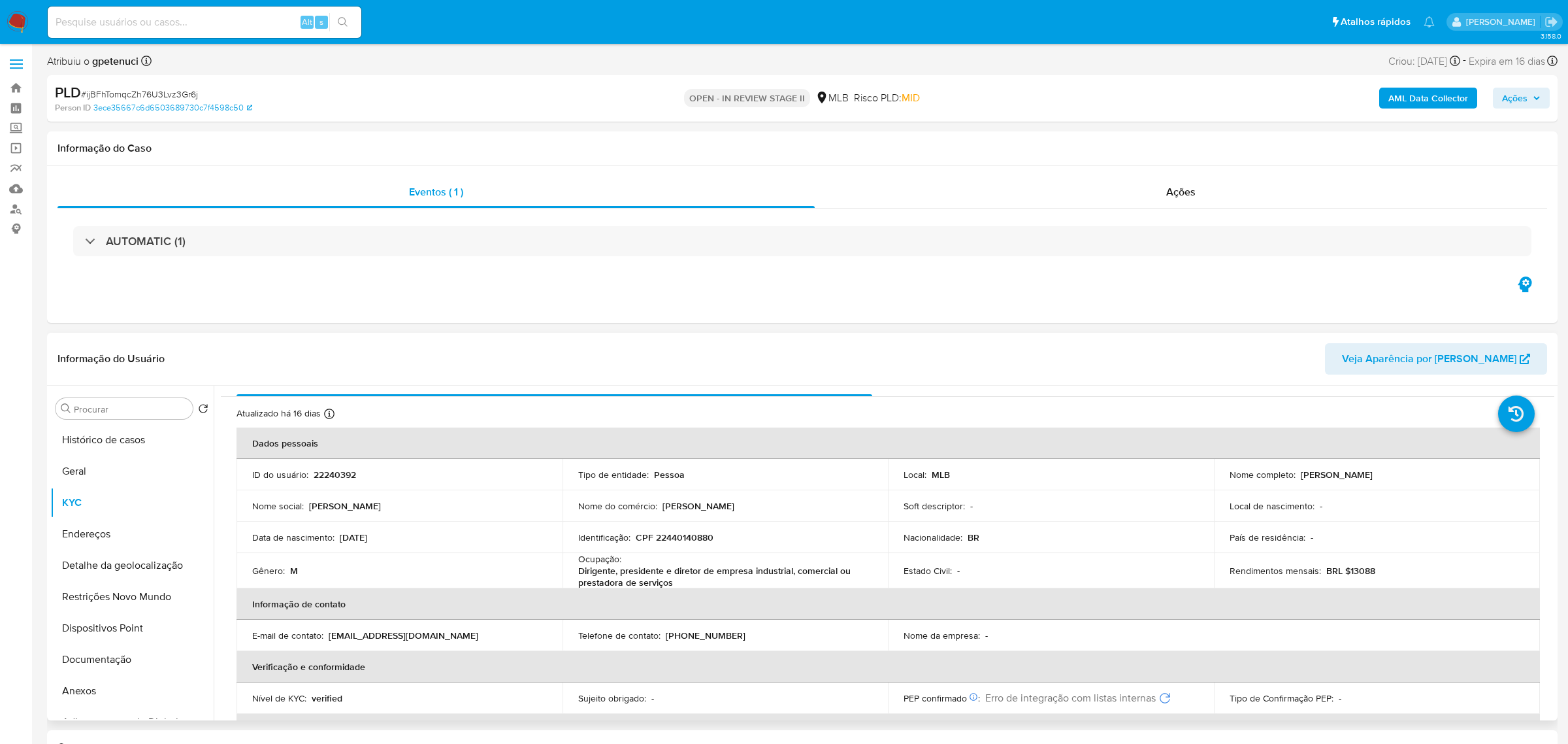
scroll to position [24, 0]
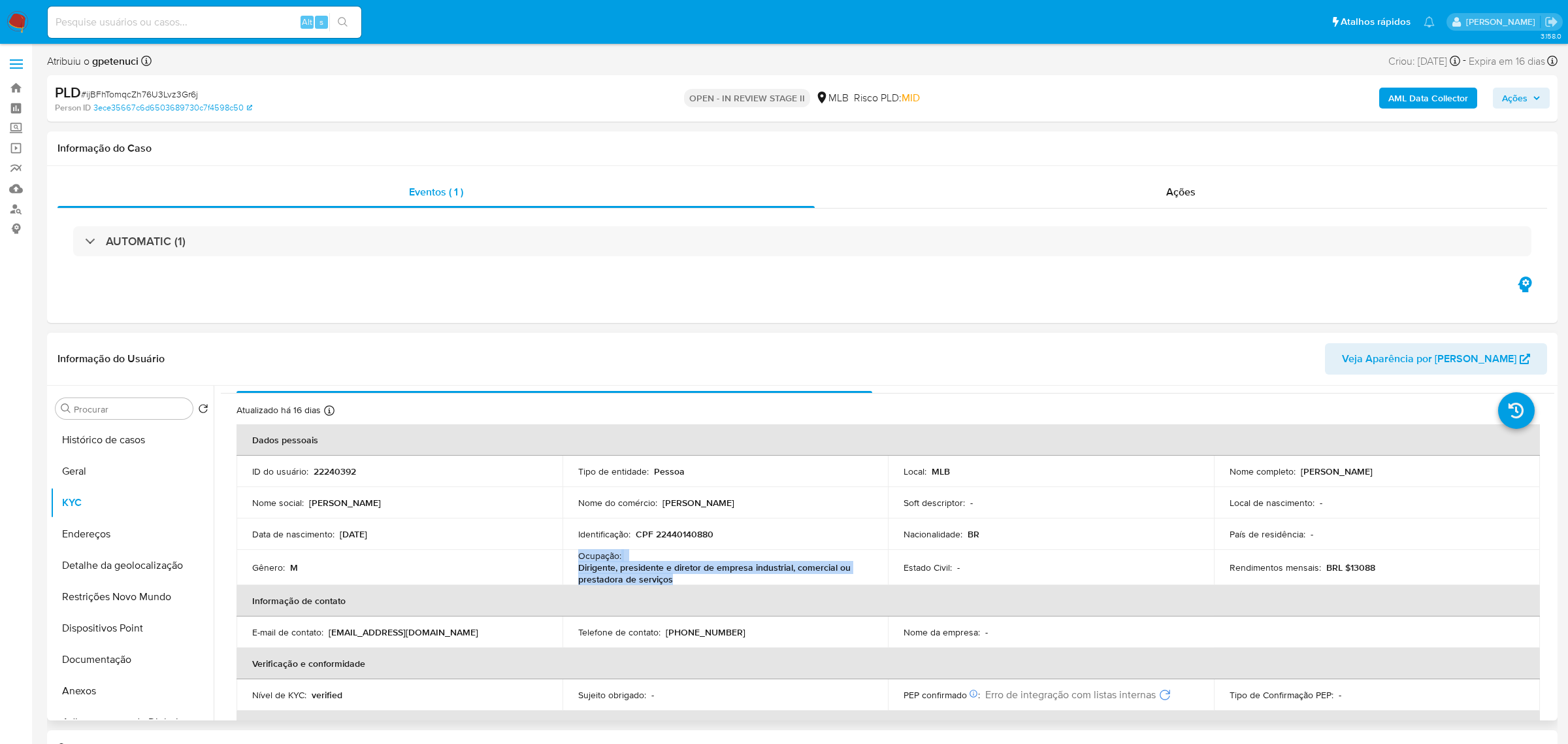
drag, startPoint x: 578, startPoint y: 555, endPoint x: 680, endPoint y: 576, distance: 104.1
click at [680, 576] on div "Ocupação : Dirigente, presidente e diretor de empresa industrial, comercial ou …" at bounding box center [725, 567] width 295 height 36
copy div "Ocupação : Dirigente, presidente e diretor de empresa industrial, comercial ou …"
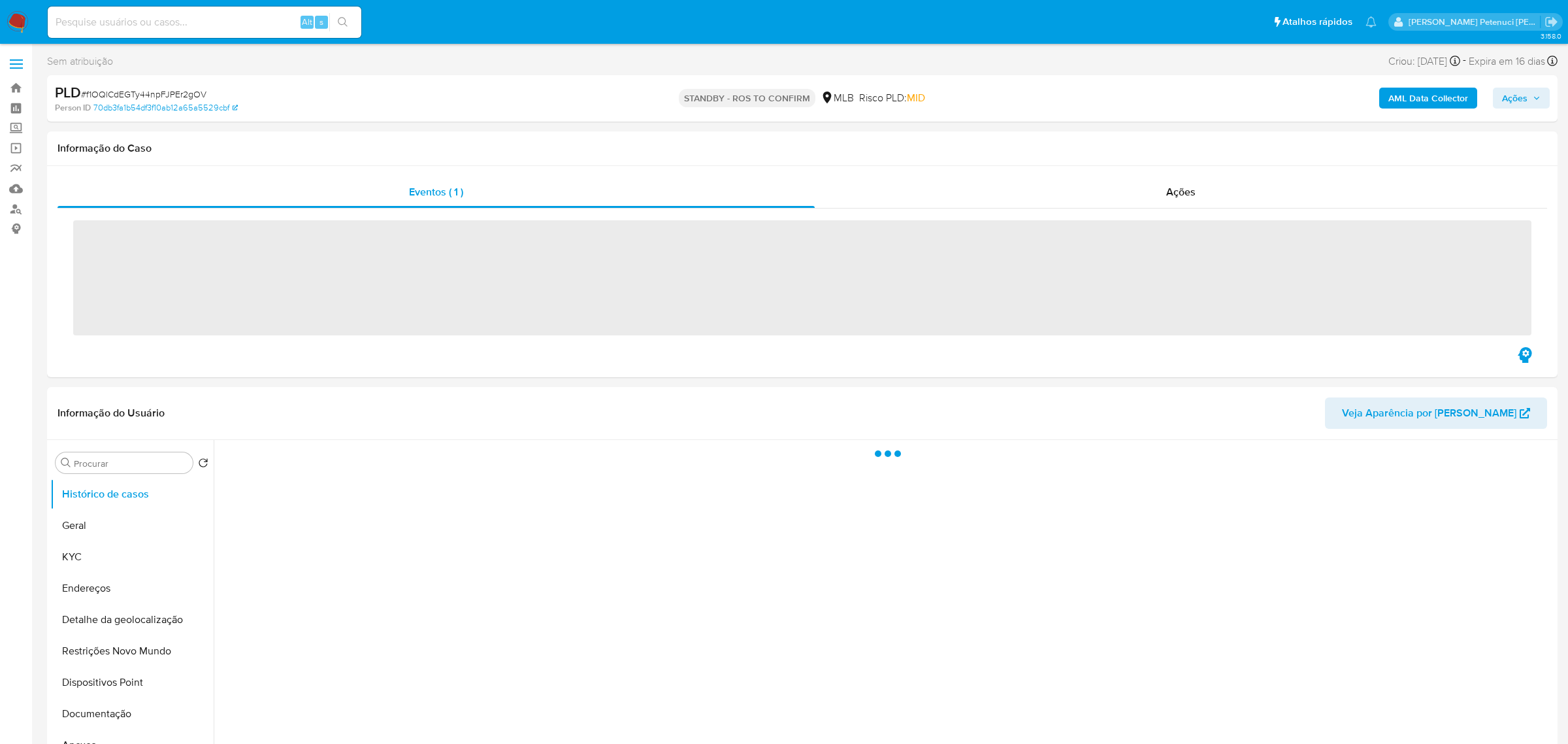
click at [196, 24] on input at bounding box center [204, 22] width 313 height 17
paste input "XaajaSrL56HkTJYSdsjPFvDF"
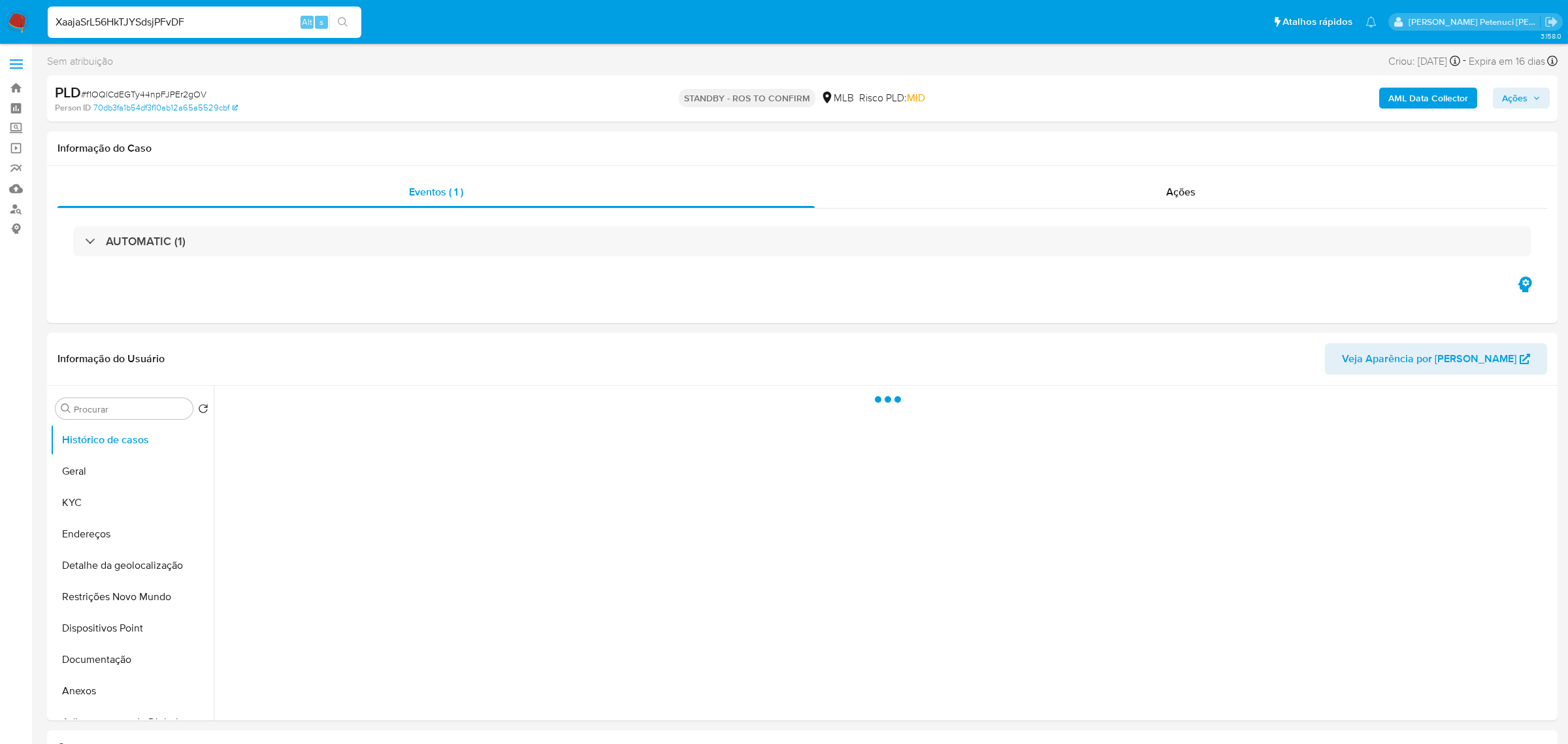
type input "XaajaSrL56HkTJYSdsjPFvDF"
click at [344, 18] on icon "search-icon" at bounding box center [343, 22] width 10 height 10
click at [93, 495] on button "KYC" at bounding box center [126, 502] width 153 height 31
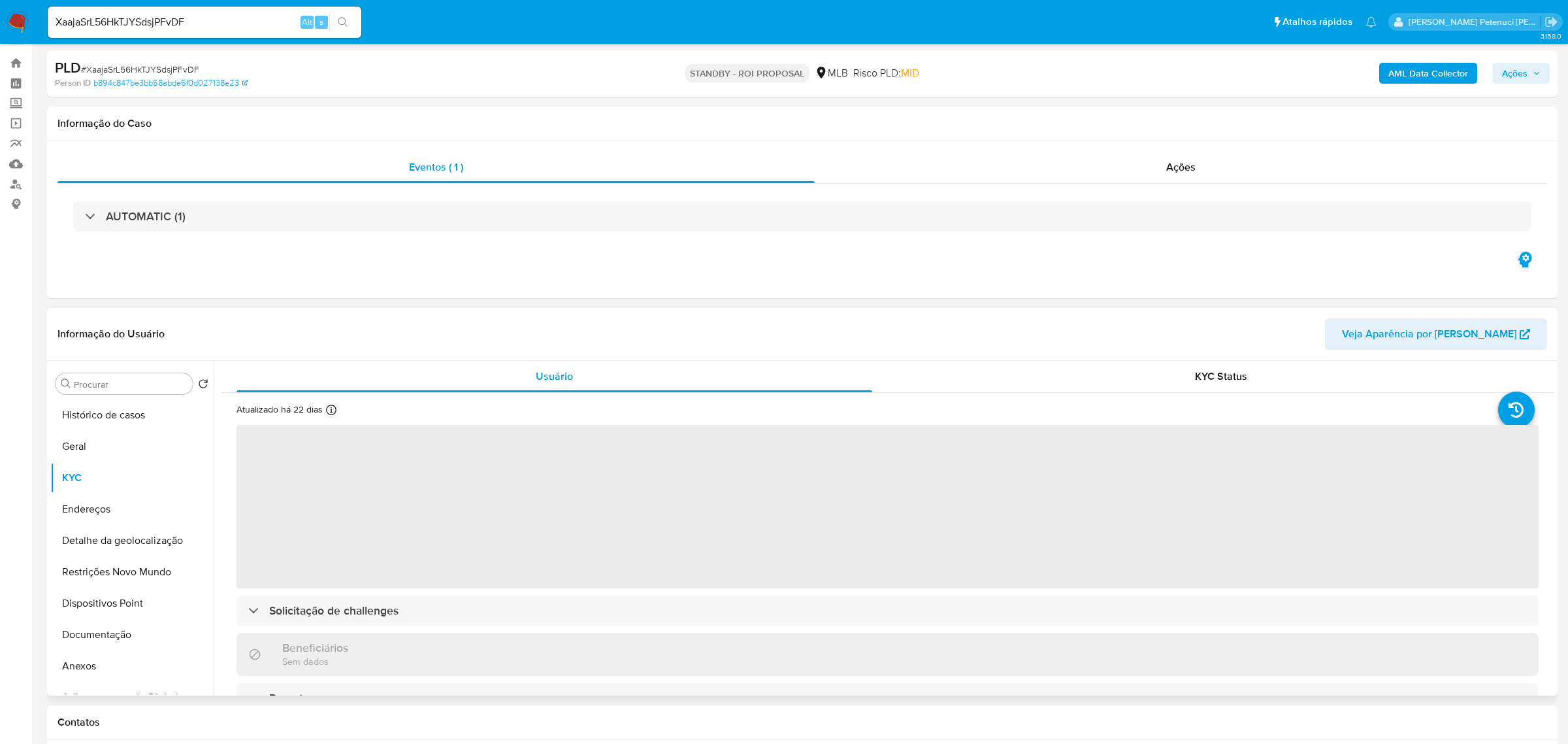
select select "10"
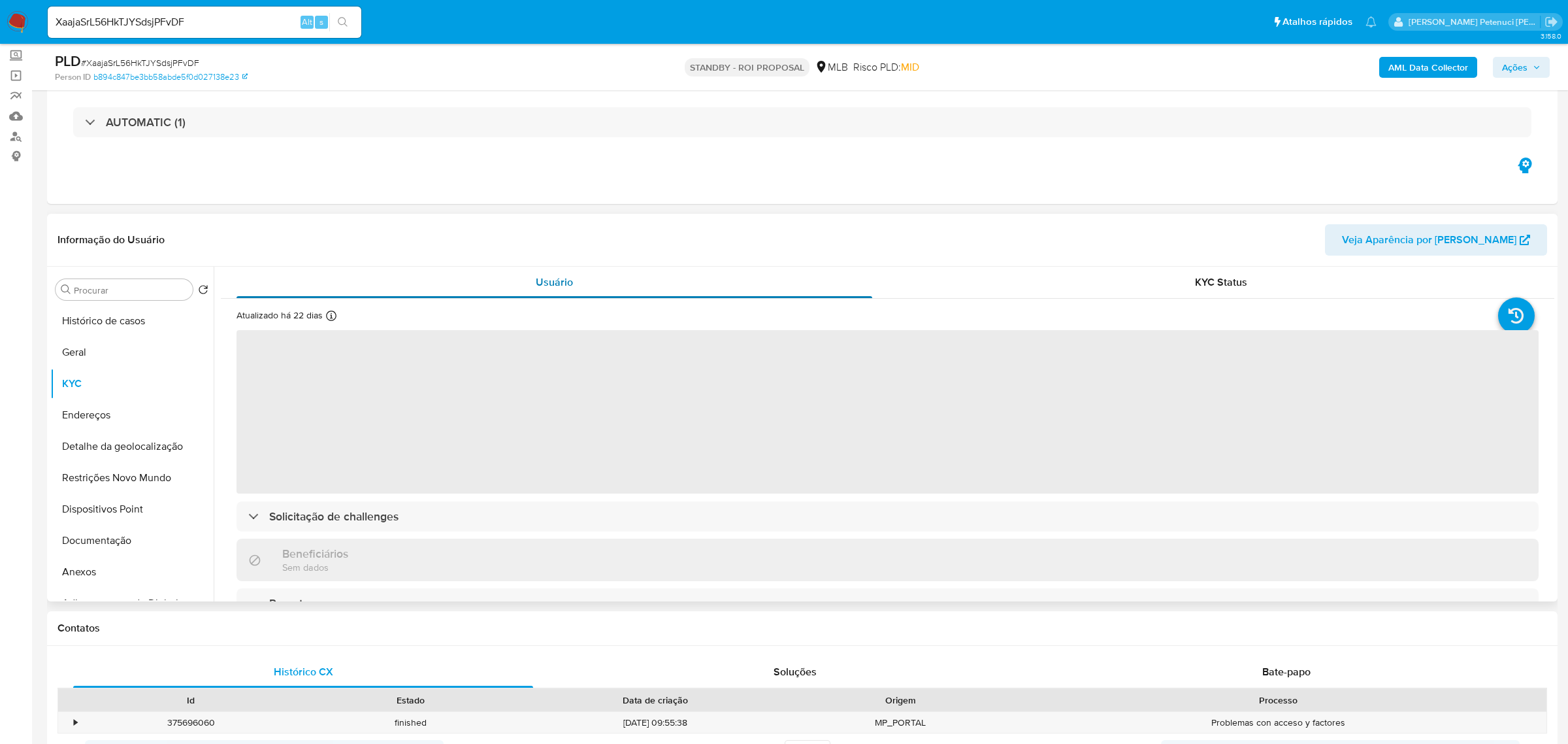
scroll to position [80, 0]
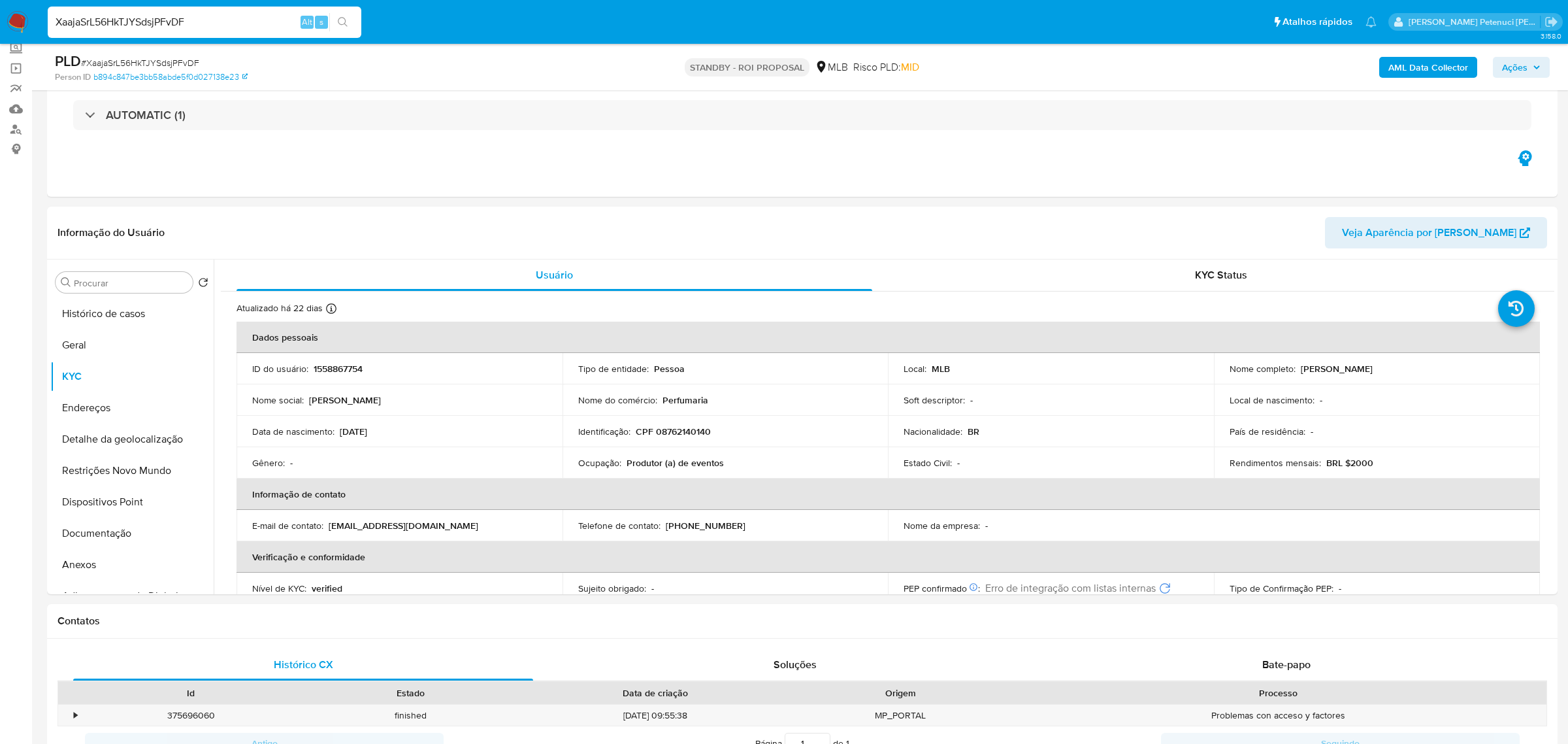
click at [152, 21] on input "XaajaSrL56HkTJYSdsjPFvDF" at bounding box center [204, 22] width 313 height 17
click at [153, 21] on input "XaajaSrL56HkTJYSdsjPFvDF" at bounding box center [204, 22] width 313 height 17
paste input "xZf8CvJC6gkNj49spb4cosGa"
type input "xZf8CvJC6gkNj49spb4cosGa"
click at [341, 20] on icon "search-icon" at bounding box center [343, 22] width 10 height 10
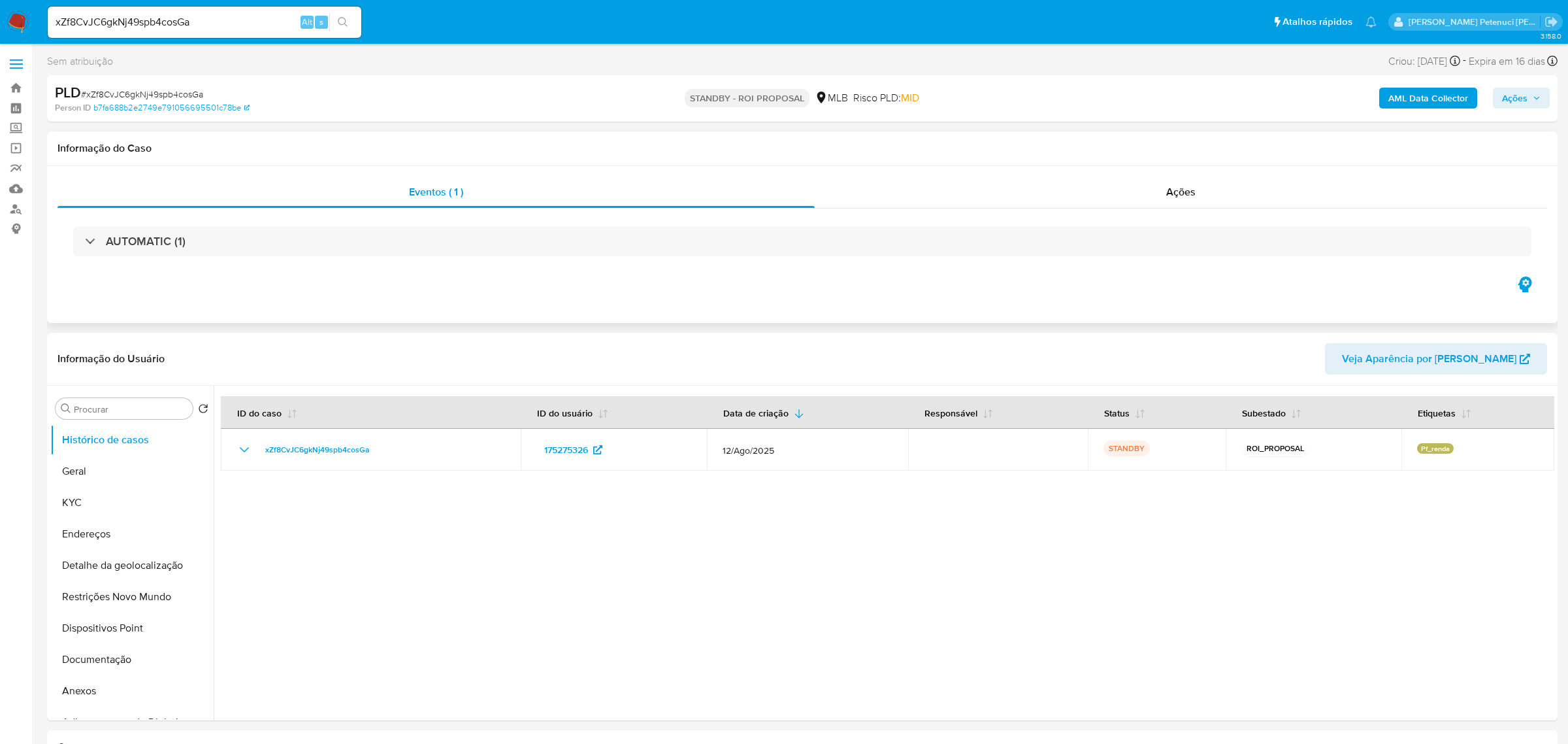
select select "10"
click at [77, 502] on button "KYC" at bounding box center [126, 502] width 153 height 31
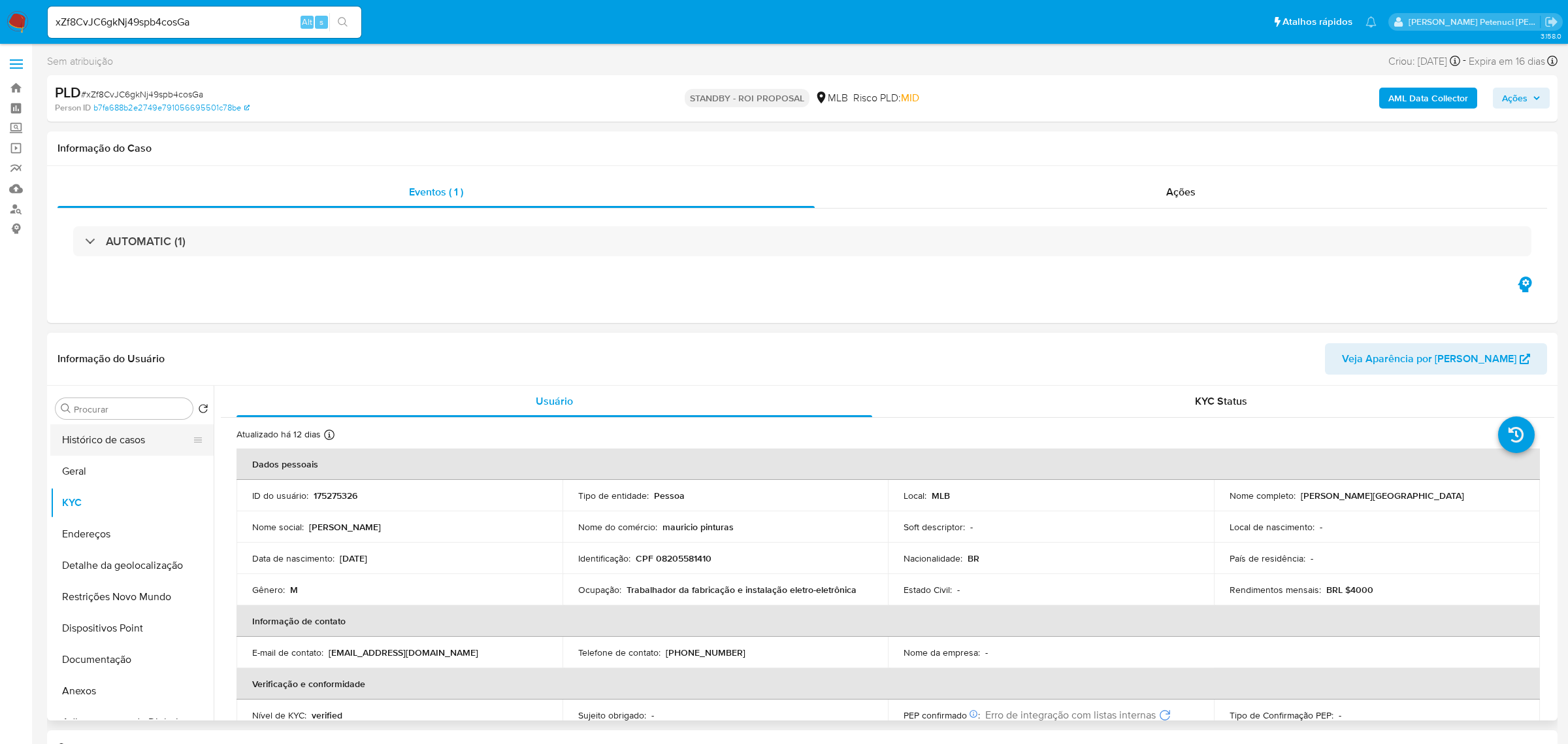
click at [114, 451] on button "Histórico de casos" at bounding box center [126, 439] width 153 height 31
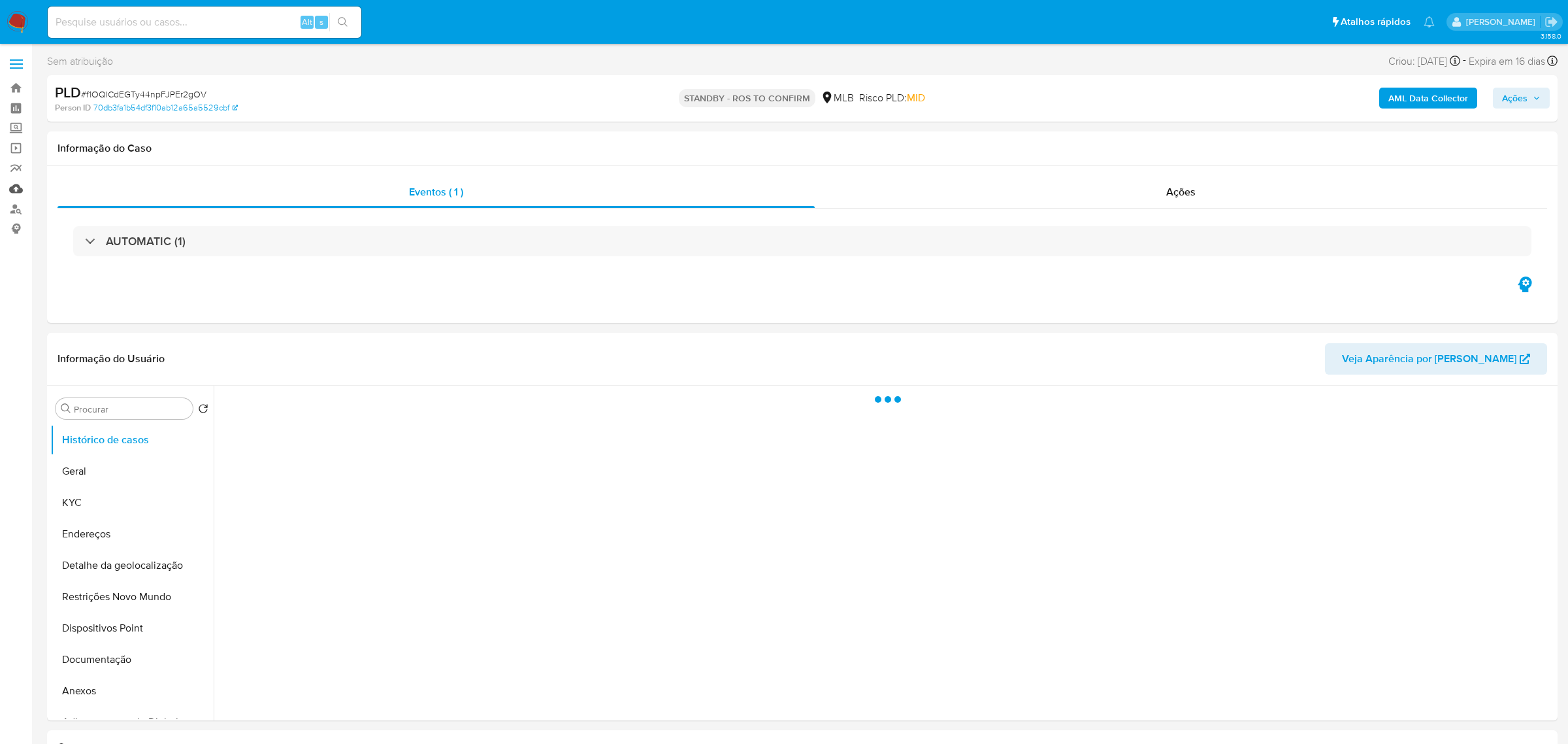
click at [18, 188] on link "Mulan" at bounding box center [77, 188] width 156 height 20
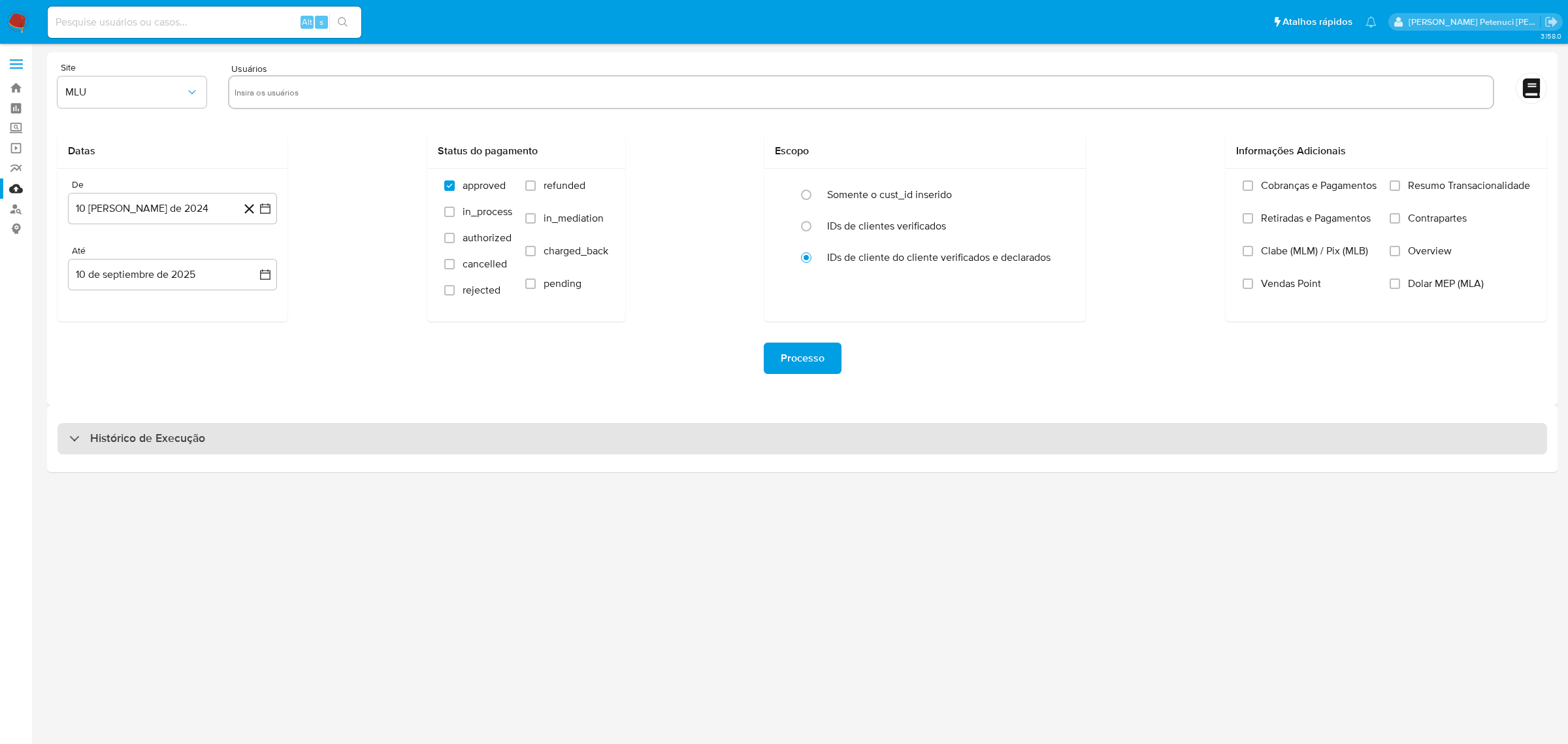
click at [146, 439] on h3 "Histórico de Execução" at bounding box center [147, 439] width 115 height 15
select select "10"
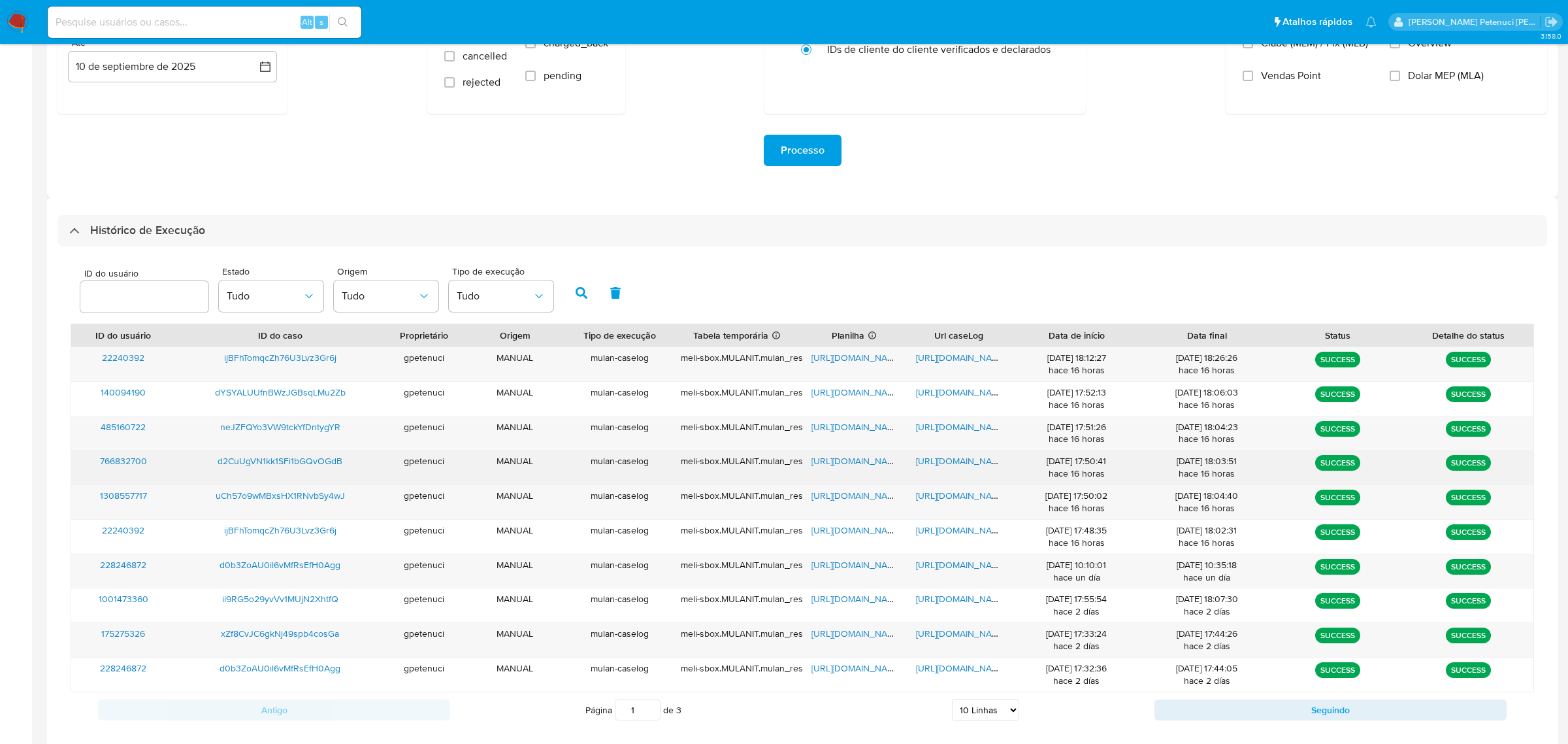
scroll to position [223, 0]
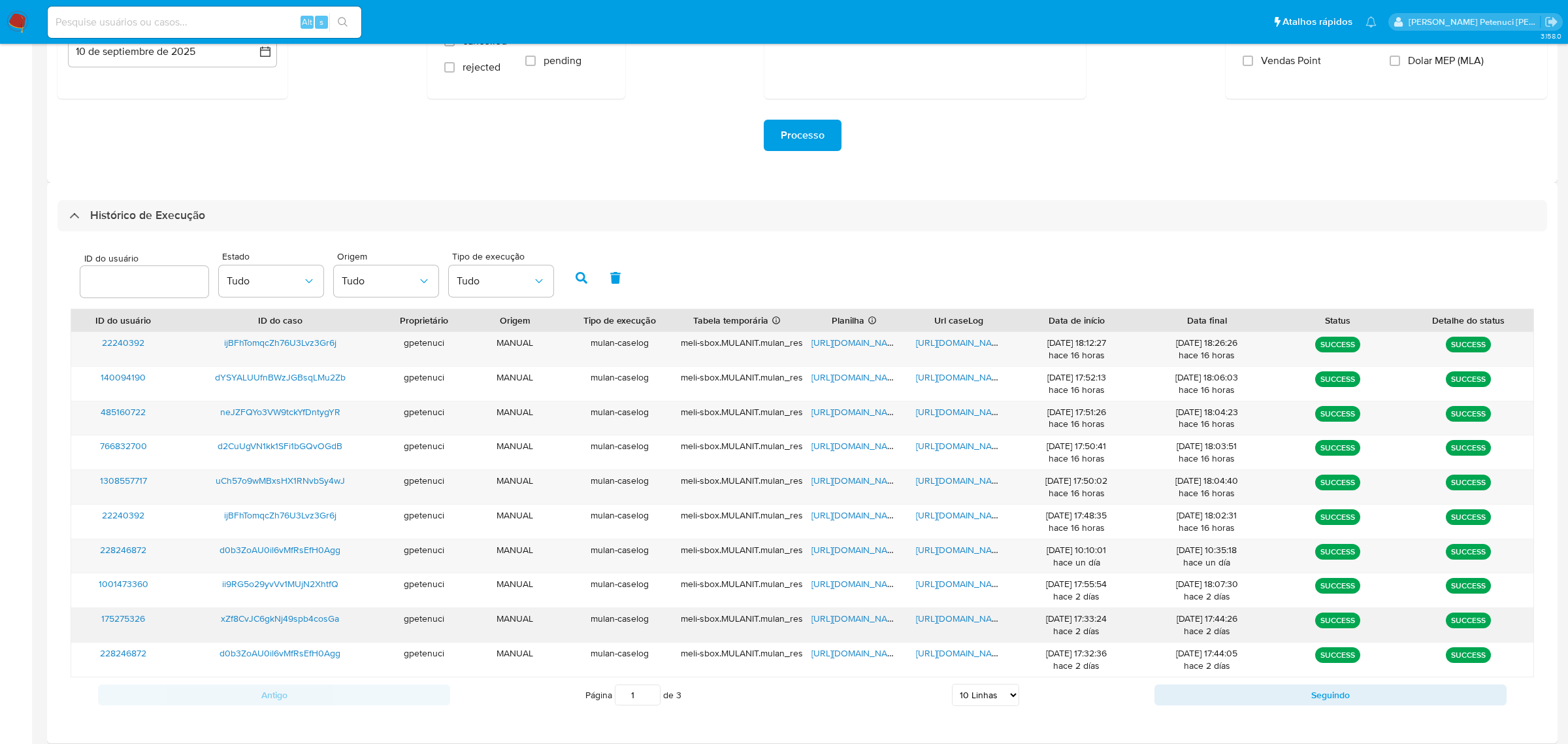
click at [325, 617] on span "xZf8CvJC6gkNj49spb4cosGa" at bounding box center [279, 618] width 118 height 13
click at [930, 622] on span "[URL][DOMAIN_NAME]" at bounding box center [961, 618] width 90 height 13
click at [1273, 692] on button "Seguindo" at bounding box center [1330, 695] width 352 height 21
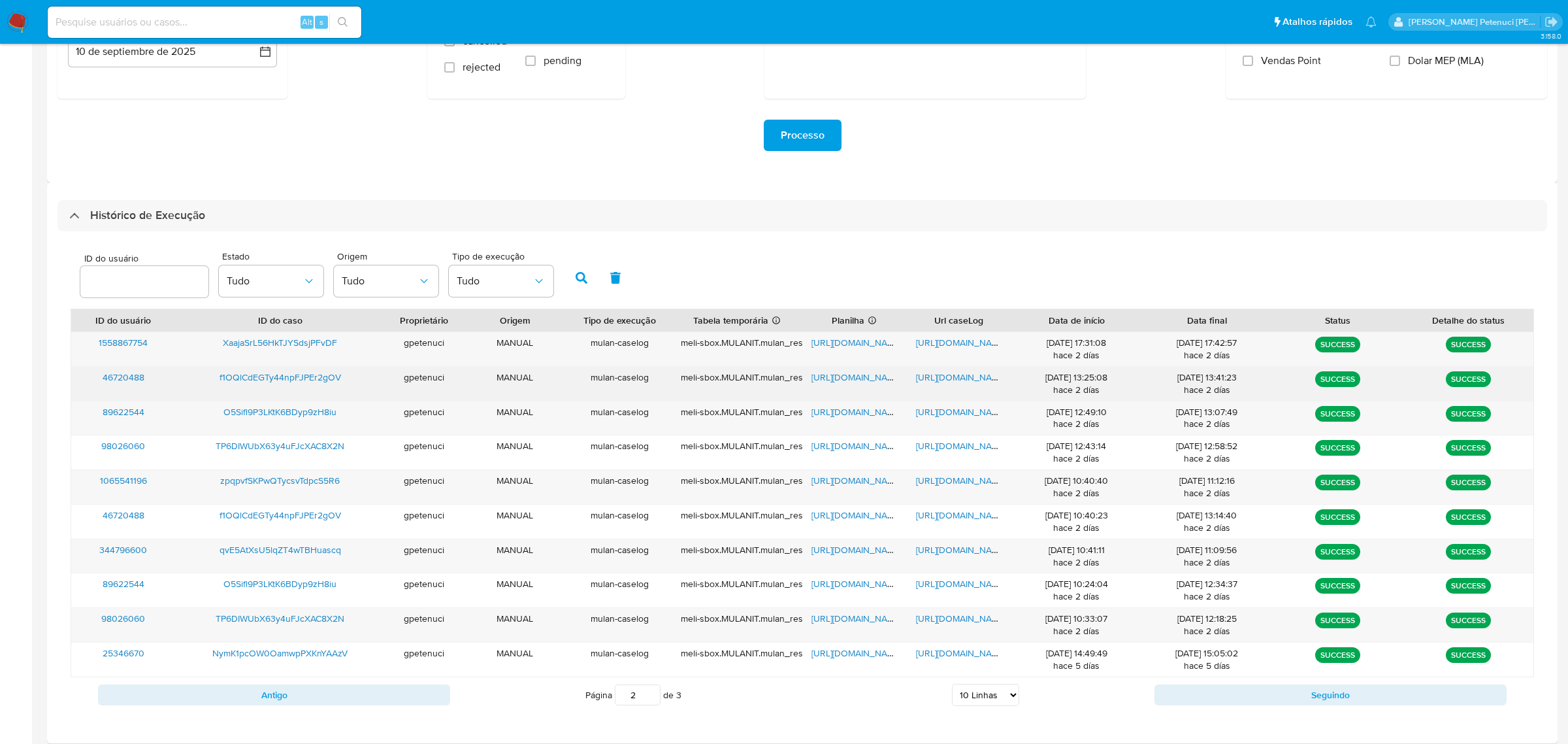
click at [963, 373] on span "[URL][DOMAIN_NAME]" at bounding box center [961, 377] width 90 height 13
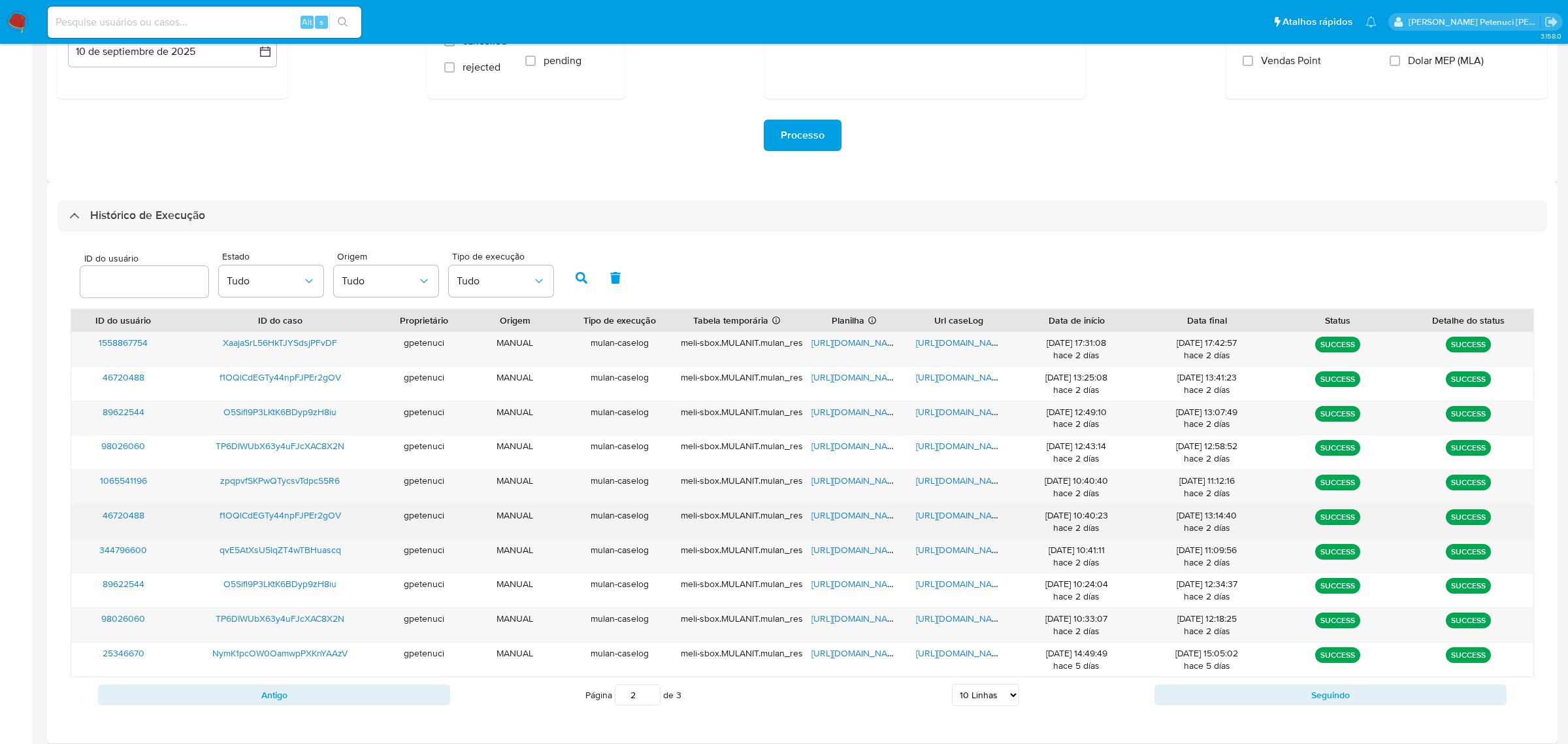
click at [970, 516] on span "[URL][DOMAIN_NAME]" at bounding box center [961, 515] width 90 height 13
drag, startPoint x: 354, startPoint y: 507, endPoint x: 204, endPoint y: 514, distance: 150.2
click at [204, 514] on div "f1OQlCdEGTy44npFJPEr2gOV" at bounding box center [280, 521] width 209 height 34
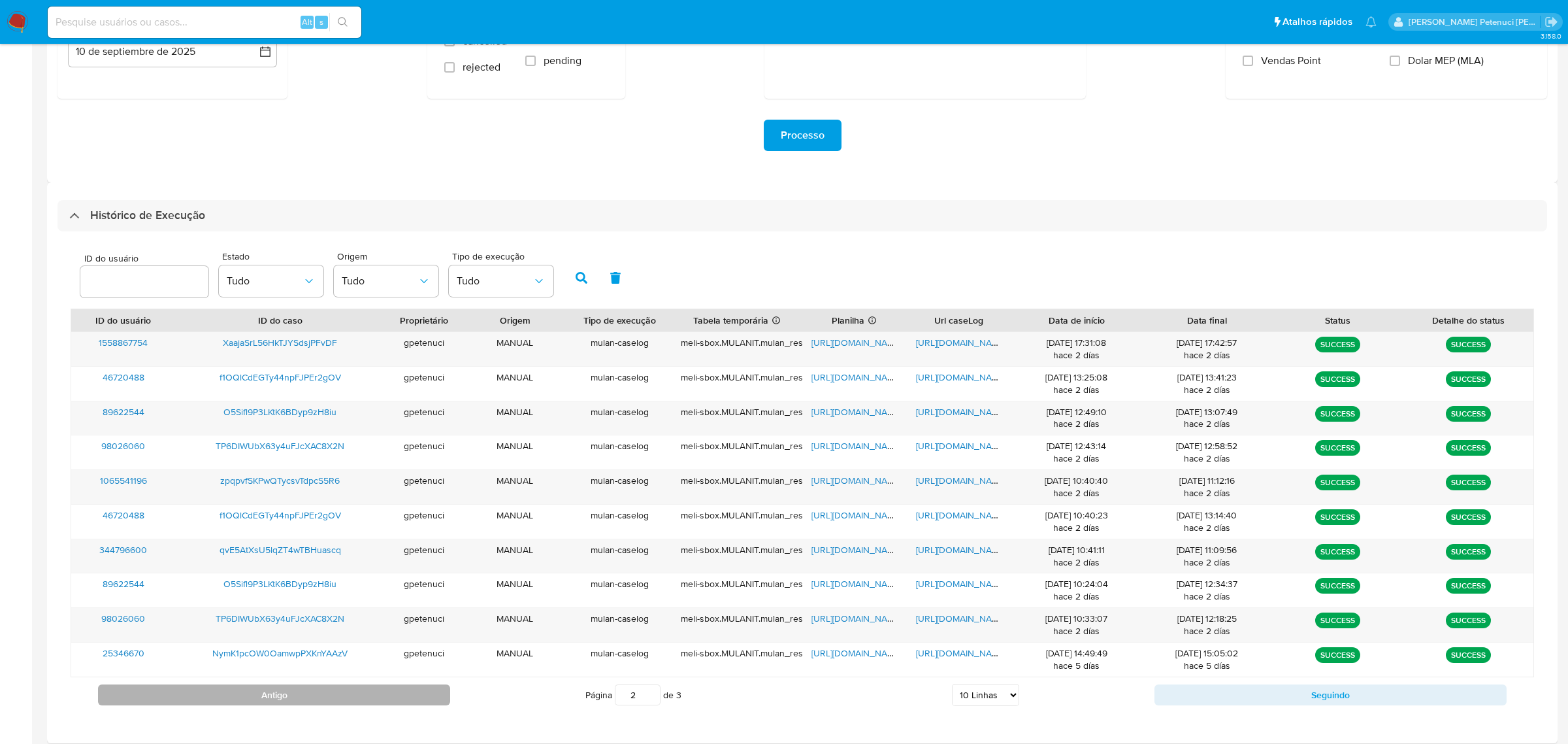
click at [401, 695] on button "Antigo" at bounding box center [274, 695] width 352 height 21
drag, startPoint x: 357, startPoint y: 629, endPoint x: 206, endPoint y: 623, distance: 151.1
click at [206, 623] on div "xZf8CvJC6gkNj49spb4cosGa" at bounding box center [280, 625] width 209 height 34
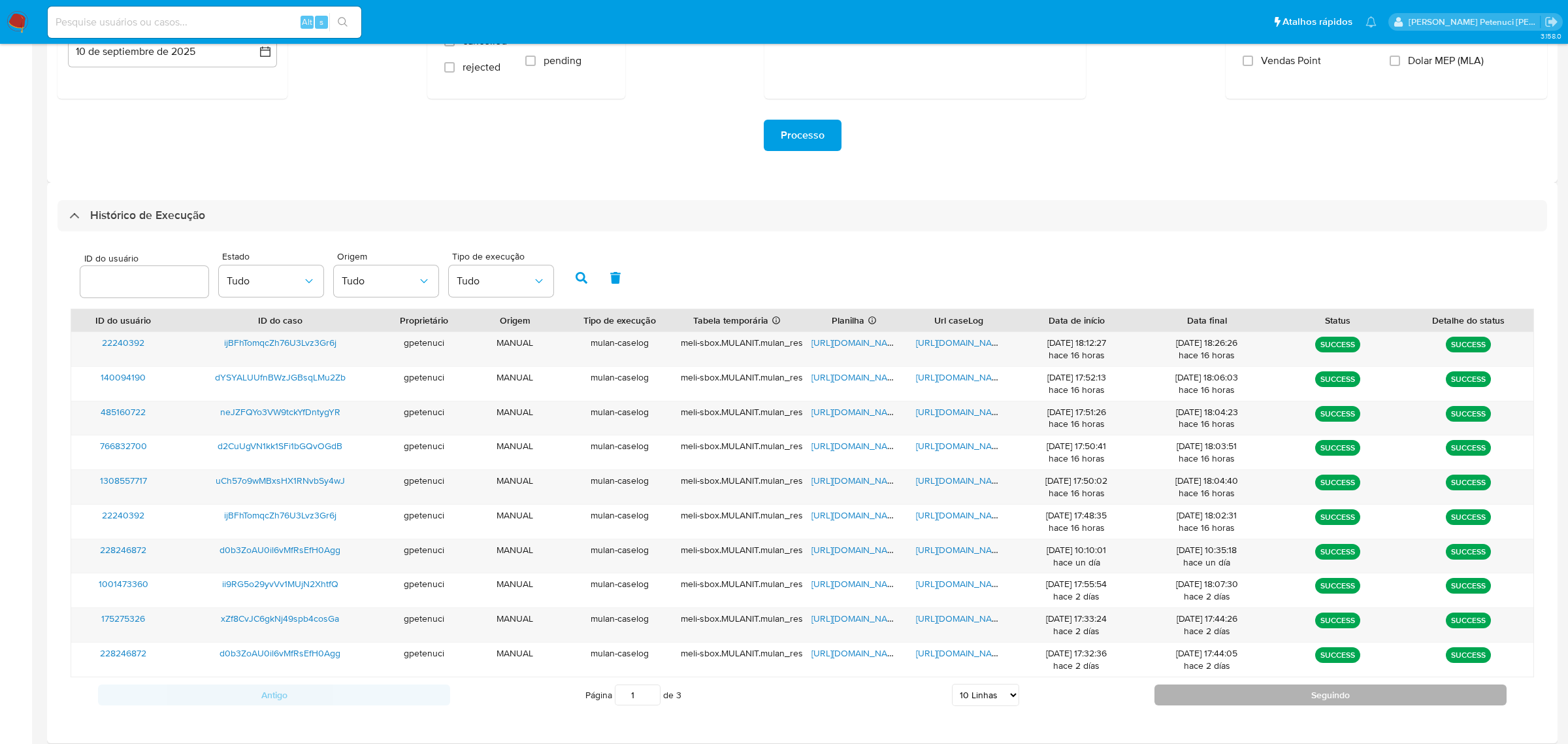
click at [1271, 697] on button "Seguindo" at bounding box center [1330, 695] width 352 height 21
click at [1285, 703] on button "Seguindo" at bounding box center [1330, 695] width 352 height 21
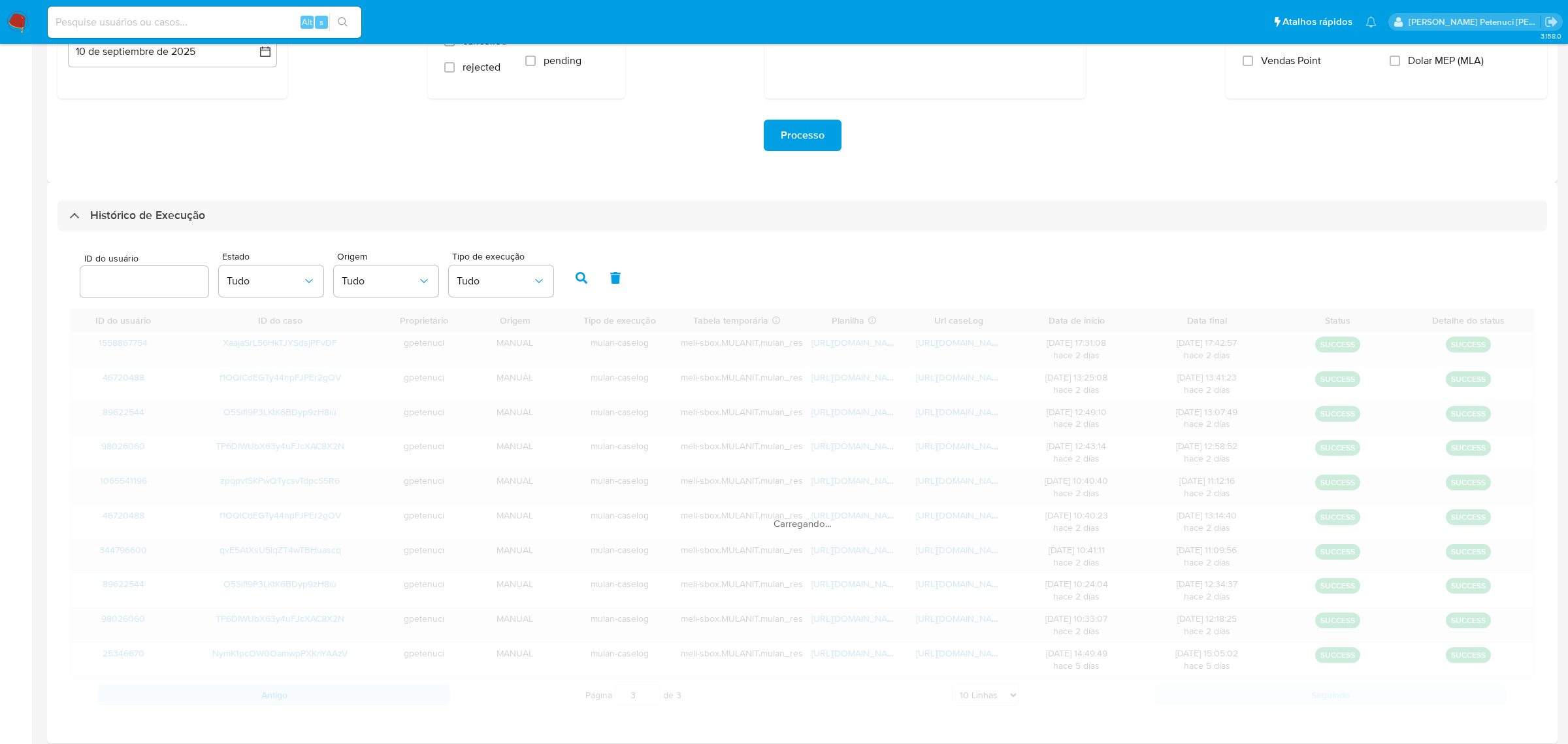
scroll to position [174, 0]
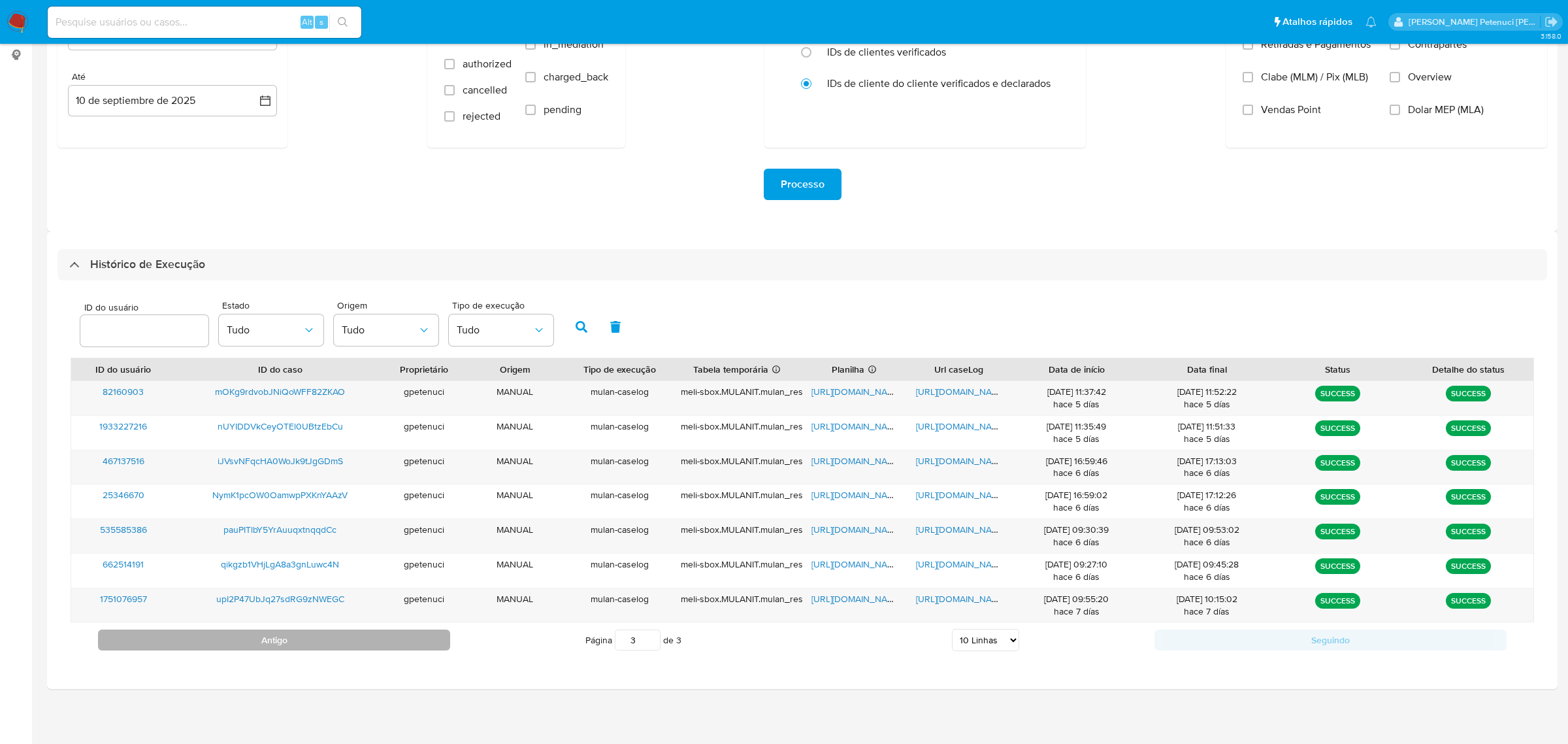
click at [407, 639] on button "Antigo" at bounding box center [274, 640] width 352 height 21
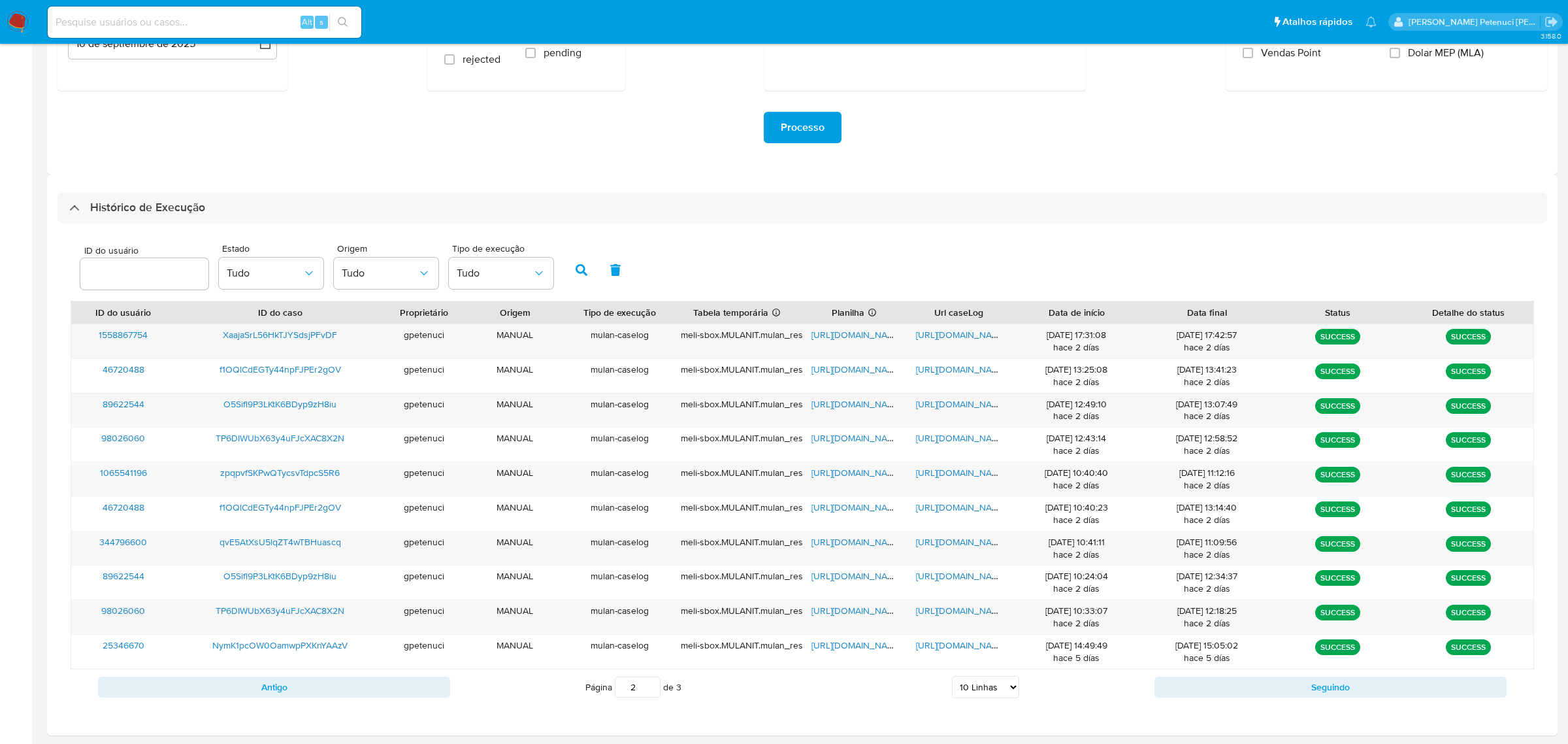
scroll to position [240, 0]
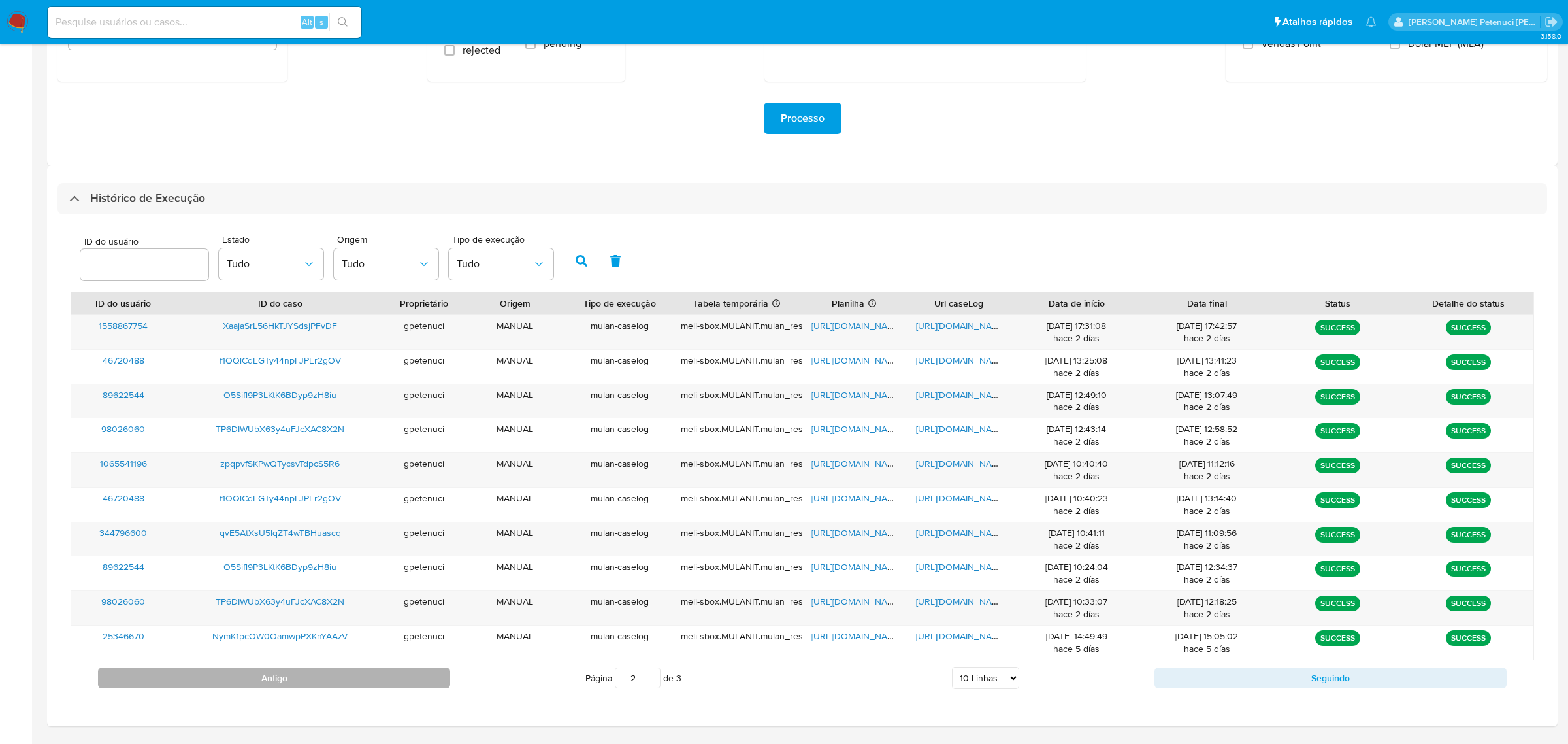
click at [424, 678] on button "Antigo" at bounding box center [274, 678] width 352 height 21
type input "1"
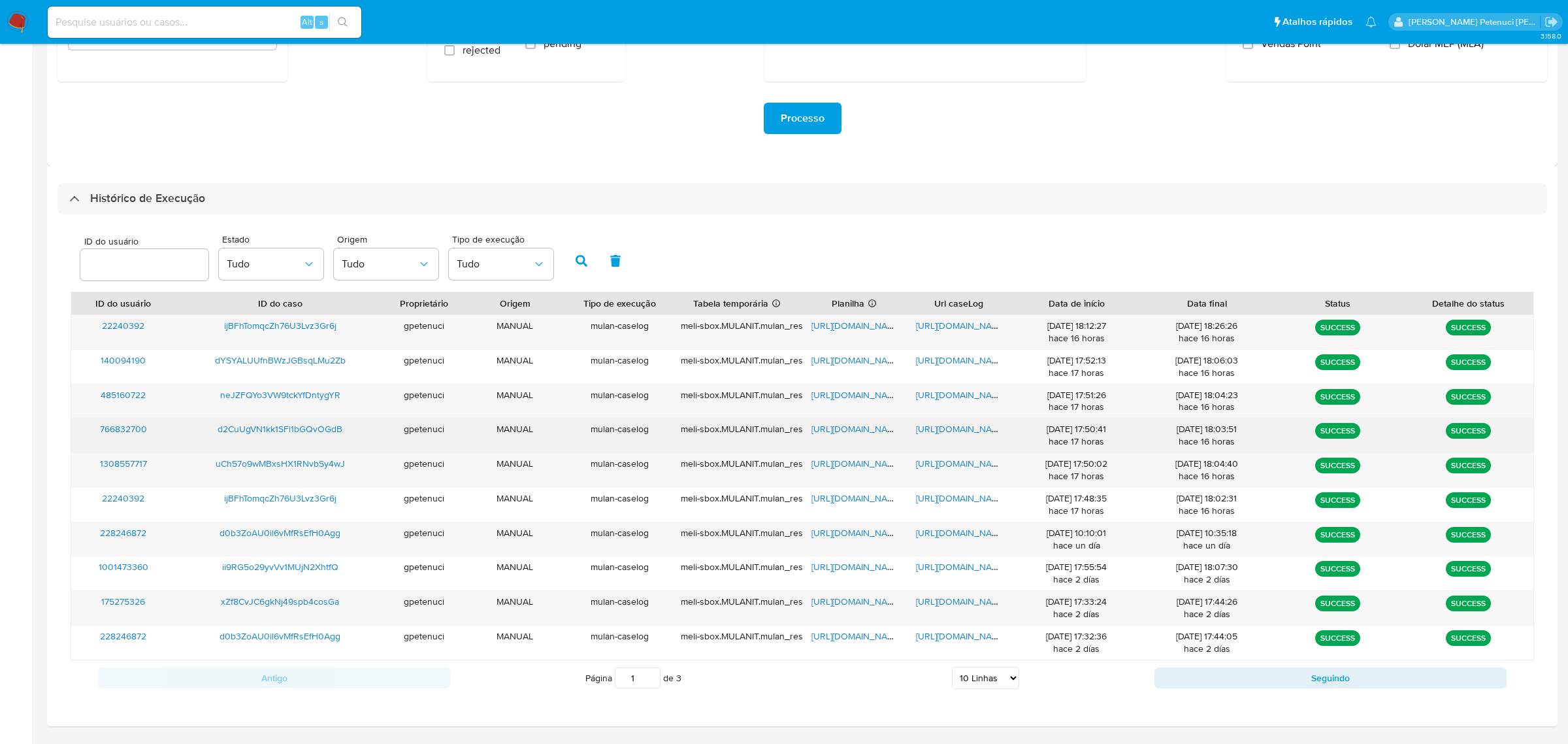
click at [943, 433] on span "[URL][DOMAIN_NAME]" at bounding box center [961, 428] width 90 height 13
